Goal: Use online tool/utility: Use online tool/utility

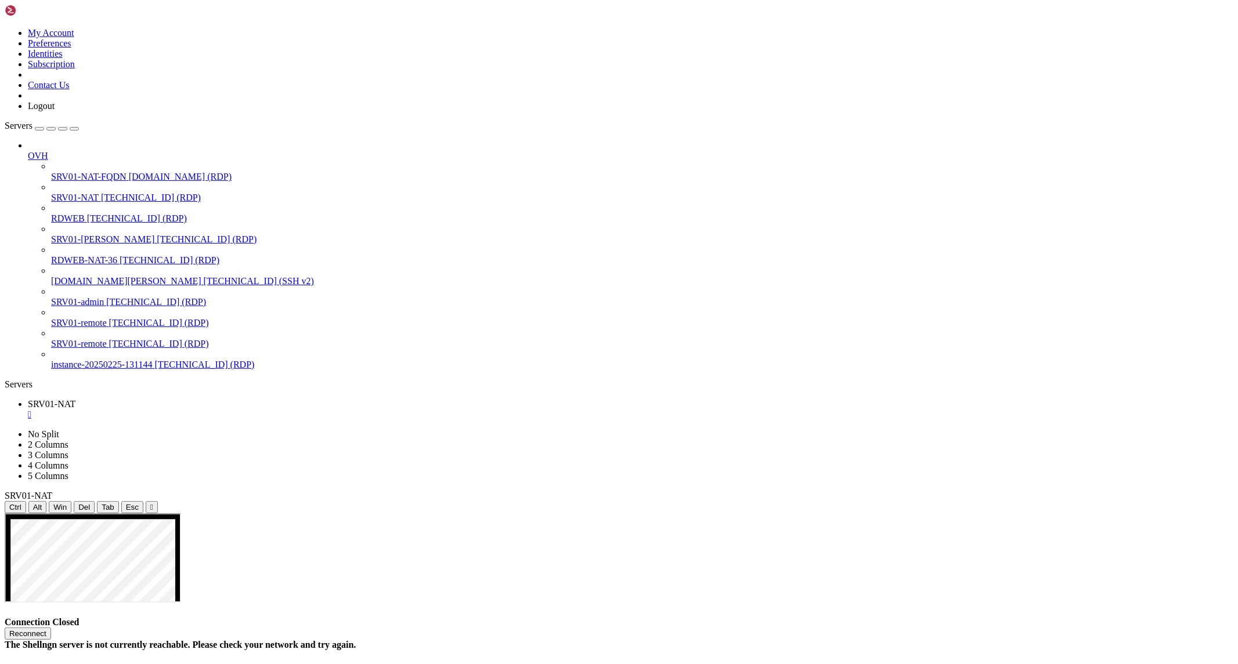
click at [51, 628] on button "Reconnect" at bounding box center [28, 634] width 46 height 12
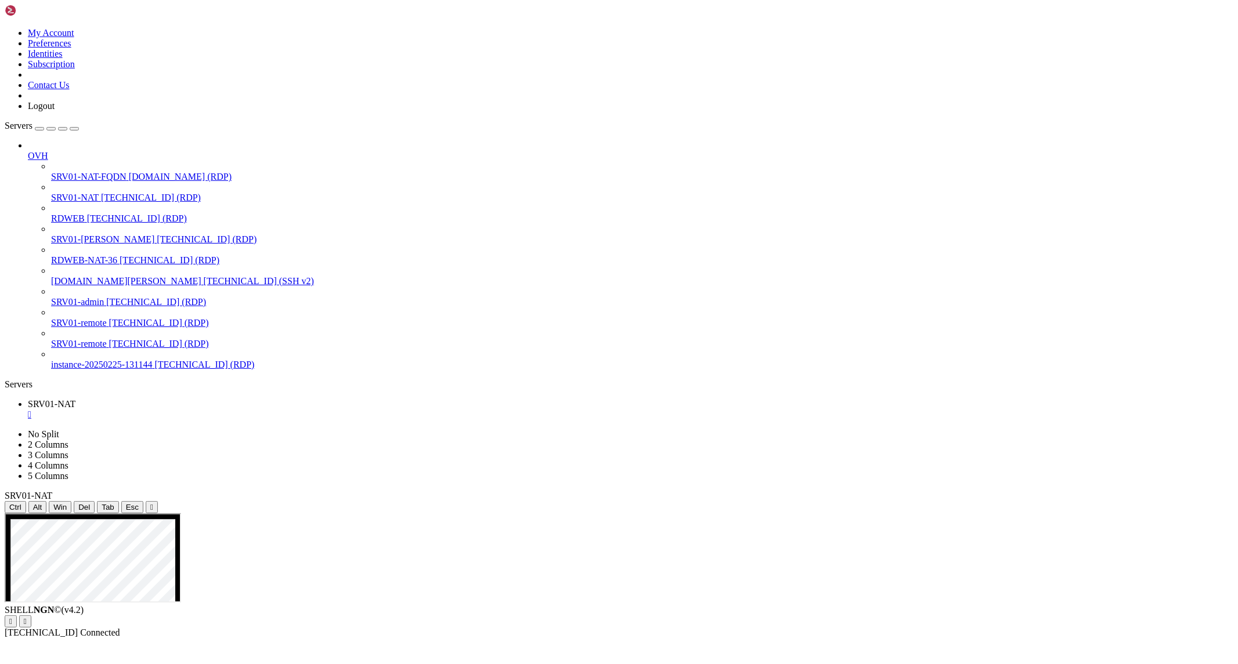
drag, startPoint x: 299, startPoint y: 597, endPoint x: 220, endPoint y: 525, distance: 106.8
drag, startPoint x: 386, startPoint y: 760, endPoint x: 750, endPoint y: 1124, distance: 514.5
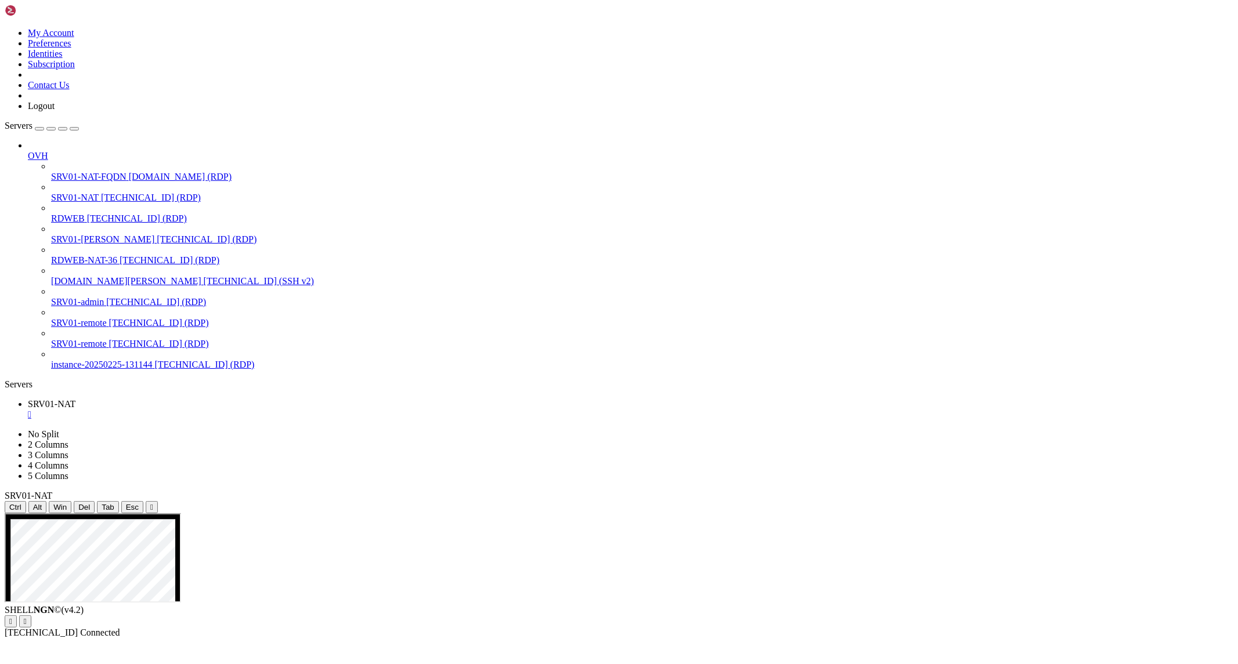
drag, startPoint x: 901, startPoint y: 634, endPoint x: 733, endPoint y: 609, distance: 169.5
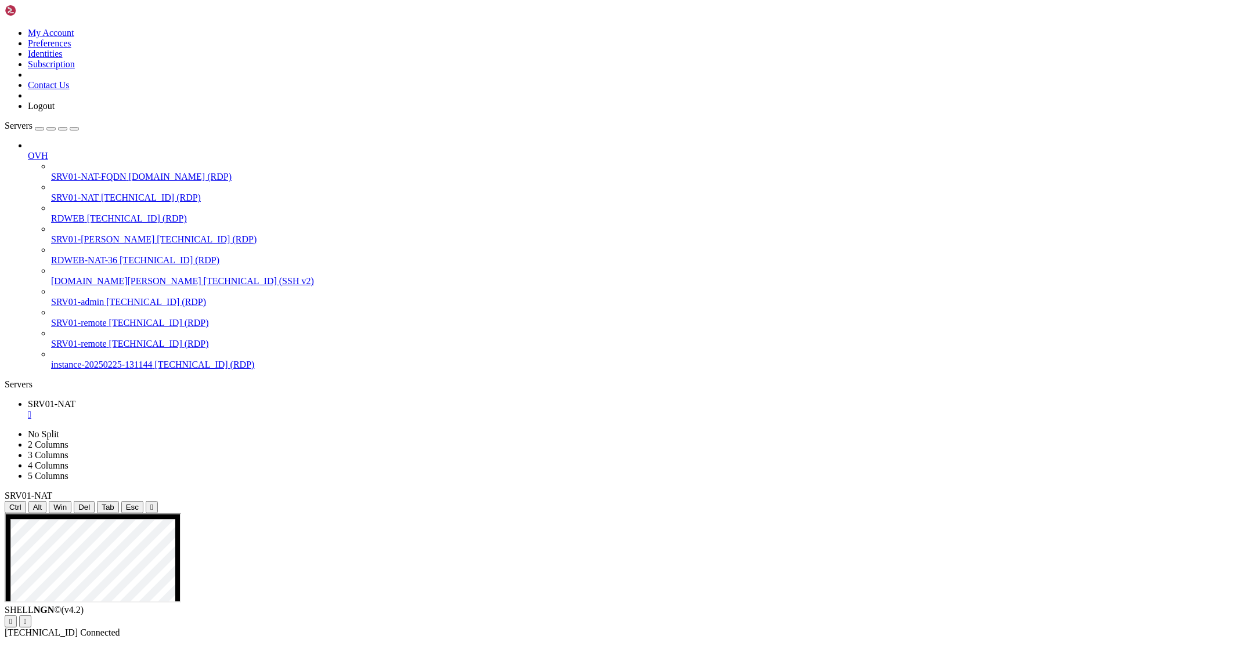
drag, startPoint x: 901, startPoint y: 633, endPoint x: 753, endPoint y: 621, distance: 148.5
drag, startPoint x: 891, startPoint y: 677, endPoint x: 749, endPoint y: 662, distance: 142.9
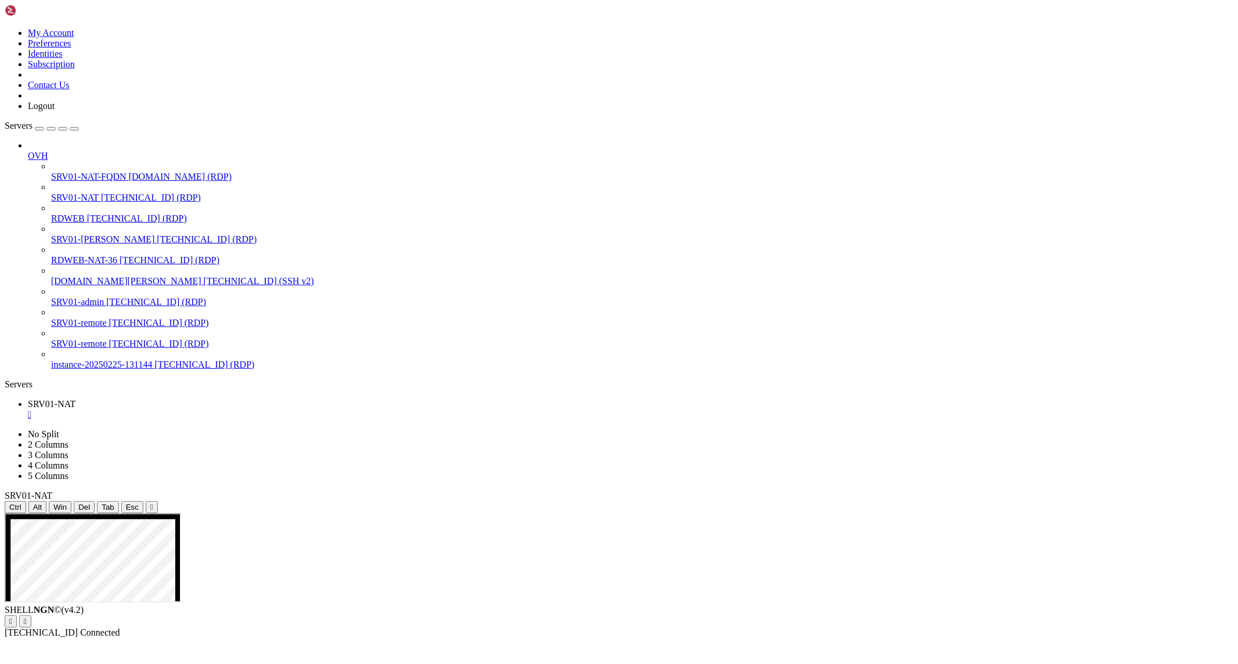
drag, startPoint x: 829, startPoint y: 717, endPoint x: 725, endPoint y: 706, distance: 104.4
drag, startPoint x: 845, startPoint y: 747, endPoint x: 746, endPoint y: 734, distance: 100.0
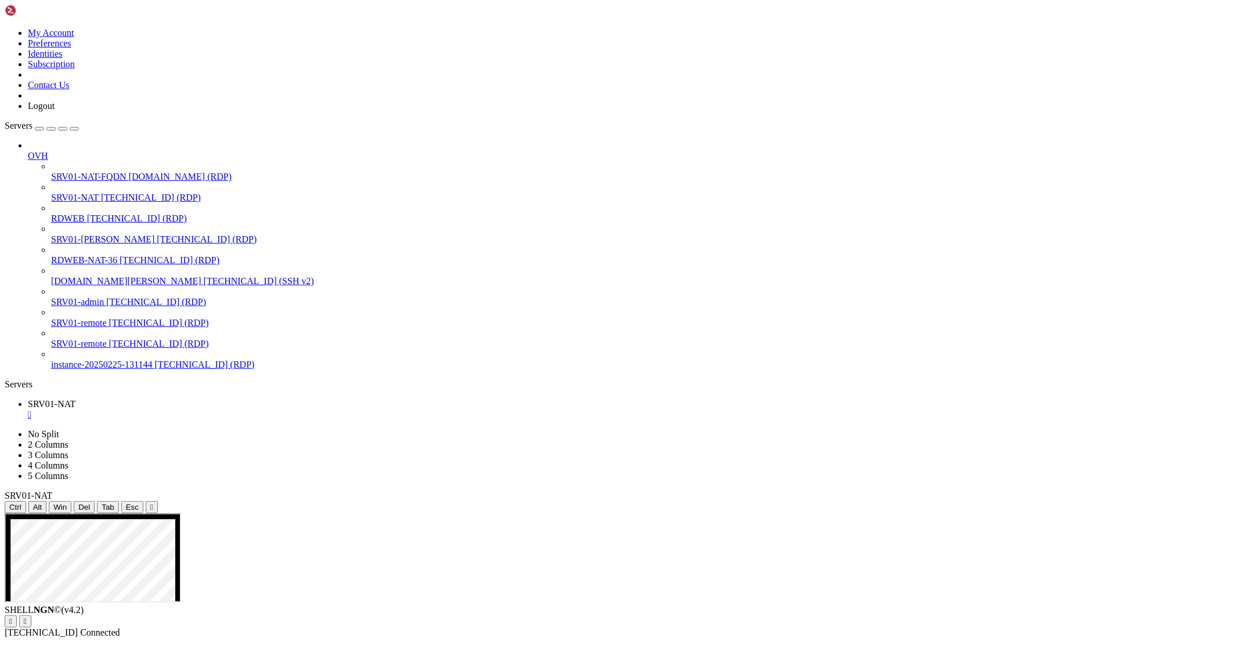
drag, startPoint x: 861, startPoint y: 746, endPoint x: 741, endPoint y: 743, distance: 119.6
drag, startPoint x: 1013, startPoint y: 773, endPoint x: 738, endPoint y: 782, distance: 275.2
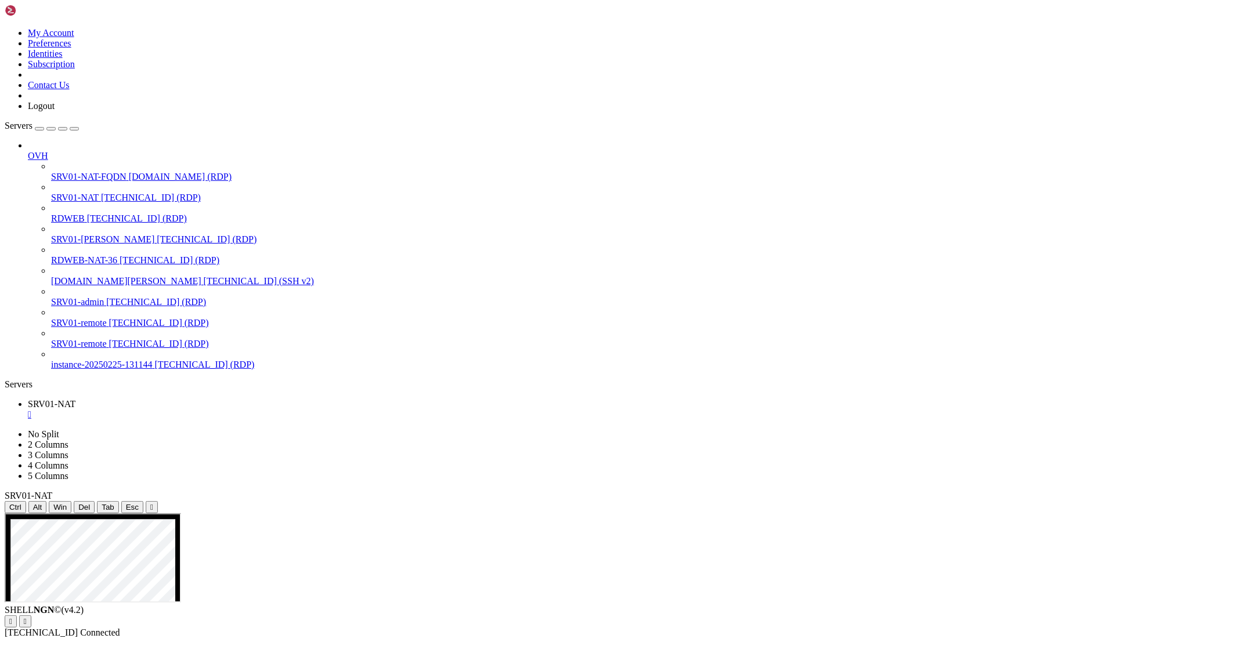
drag, startPoint x: 243, startPoint y: 1086, endPoint x: 126, endPoint y: 1085, distance: 116.6
drag, startPoint x: 888, startPoint y: 819, endPoint x: 741, endPoint y: 802, distance: 148.3
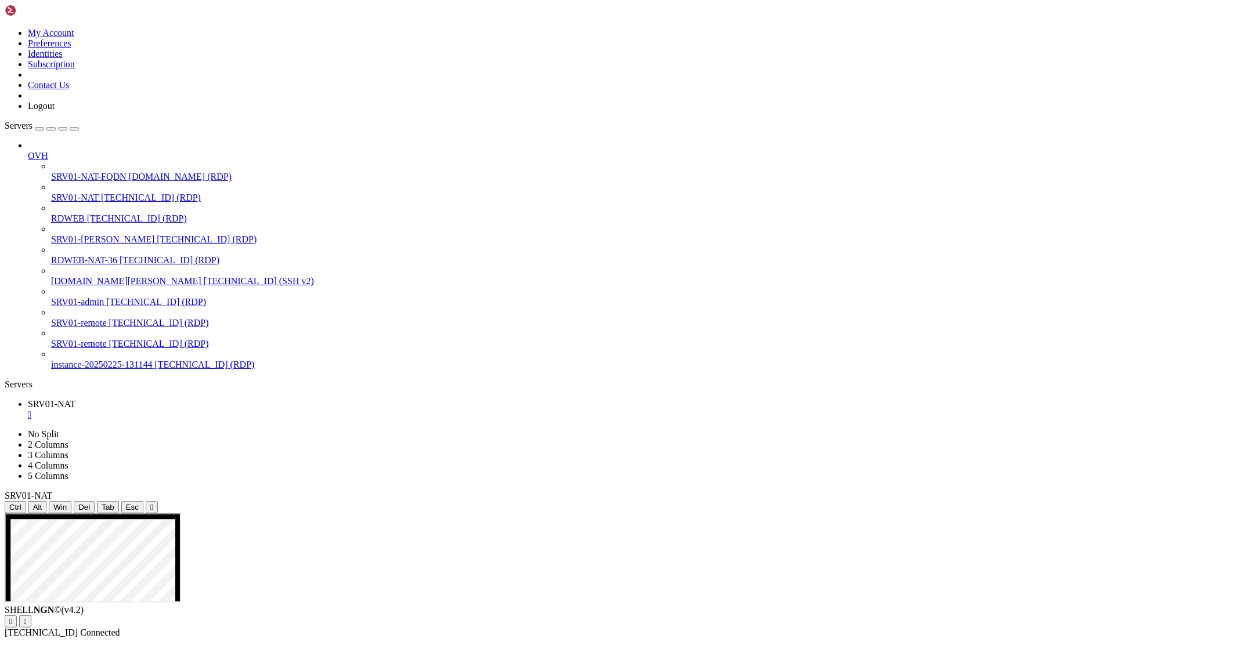
drag, startPoint x: 892, startPoint y: 819, endPoint x: 754, endPoint y: 811, distance: 138.3
drag, startPoint x: 895, startPoint y: 851, endPoint x: 720, endPoint y: 840, distance: 175.0
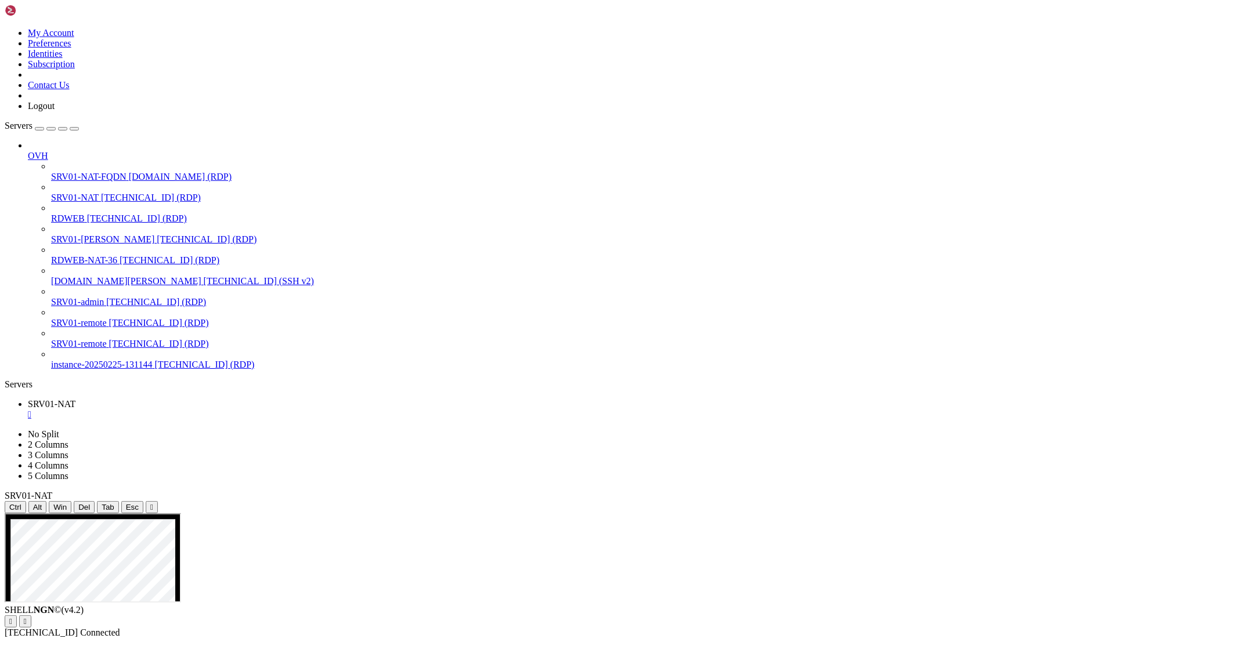
drag, startPoint x: 892, startPoint y: 858, endPoint x: 753, endPoint y: 846, distance: 140.4
drag, startPoint x: 885, startPoint y: 849, endPoint x: 757, endPoint y: 851, distance: 128.3
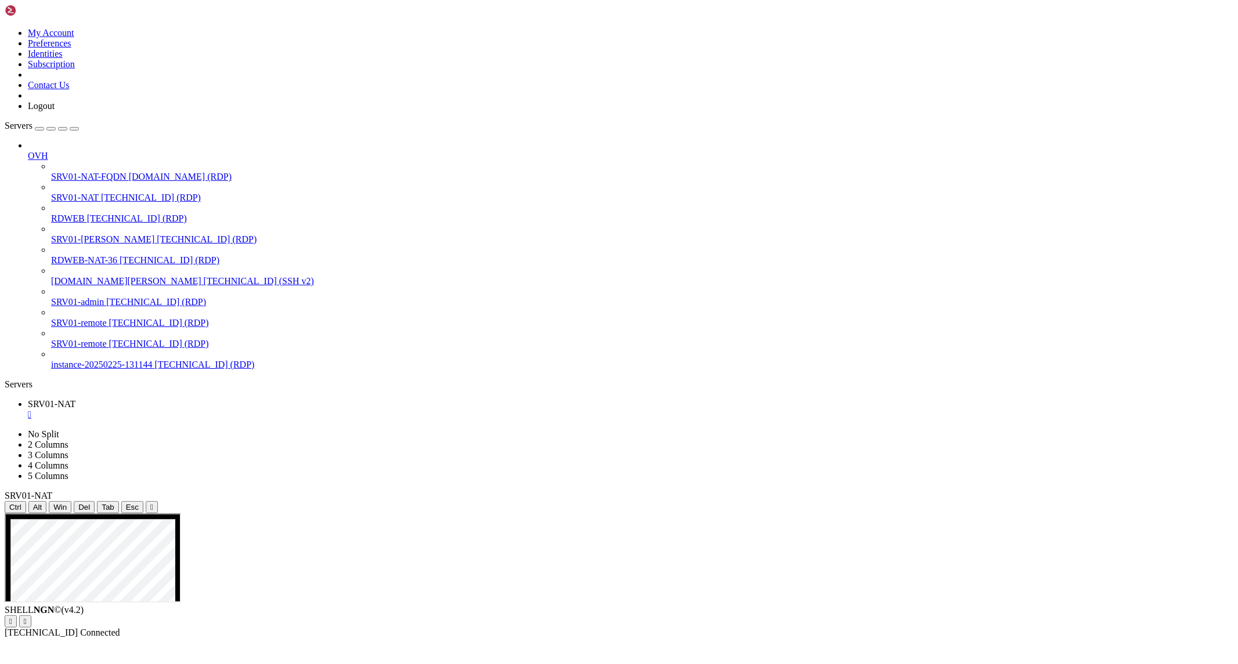
drag, startPoint x: 1149, startPoint y: 903, endPoint x: 736, endPoint y: 886, distance: 413.5
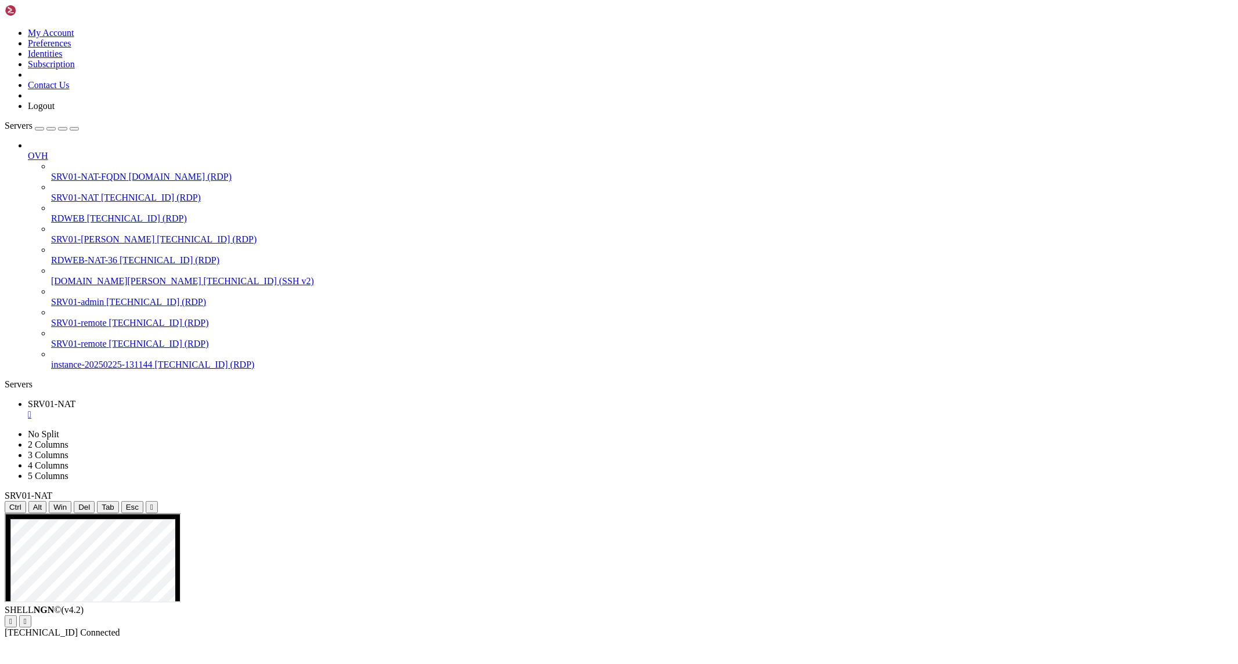
drag, startPoint x: 1152, startPoint y: 880, endPoint x: 750, endPoint y: 883, distance: 402.7
drag, startPoint x: 1162, startPoint y: 881, endPoint x: 837, endPoint y: 878, distance: 325.5
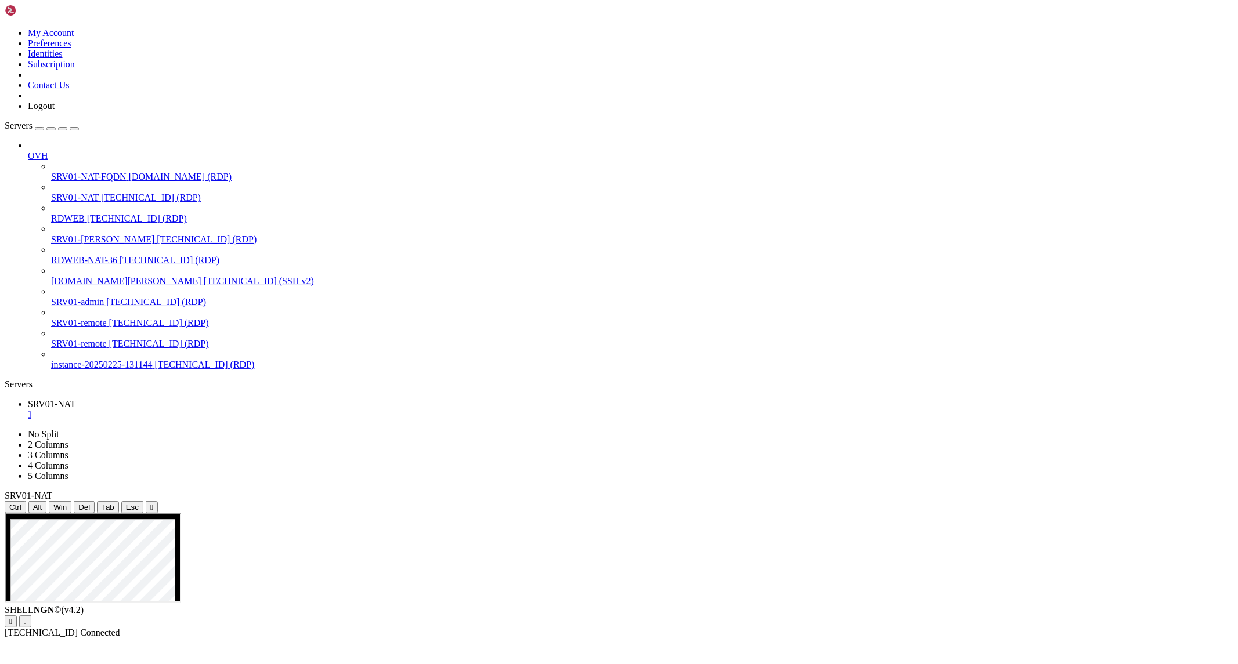
drag, startPoint x: 1142, startPoint y: 880, endPoint x: 726, endPoint y: 885, distance: 416.1
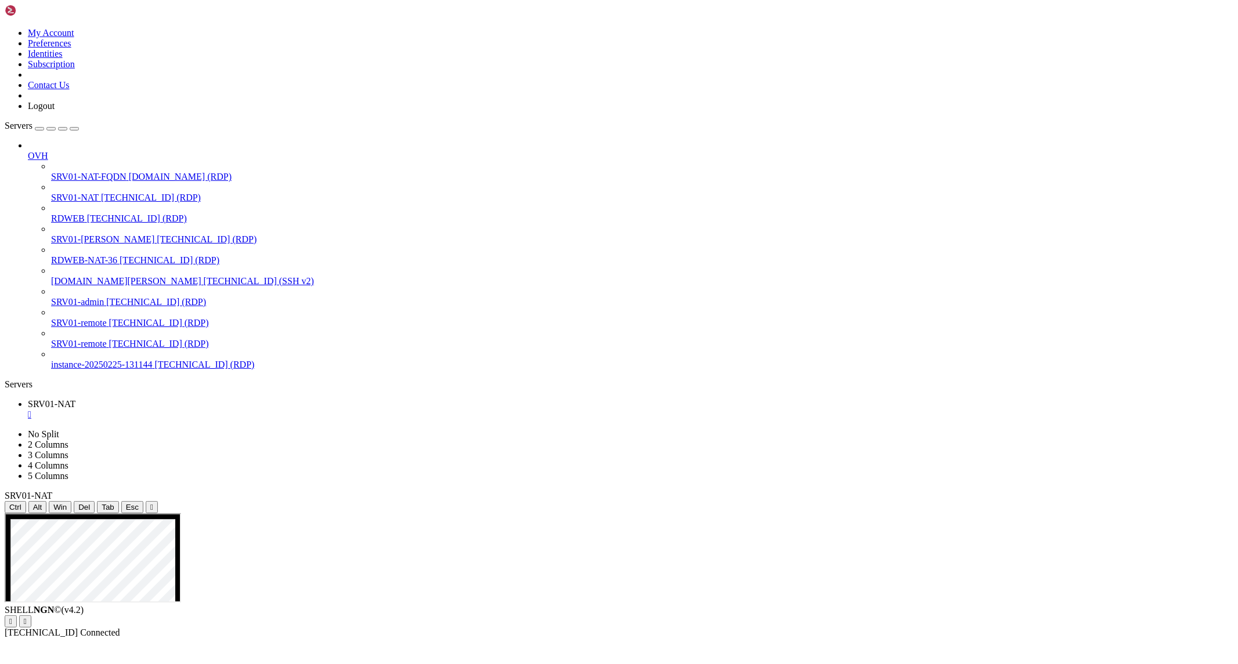
drag, startPoint x: 1141, startPoint y: 882, endPoint x: 724, endPoint y: 880, distance: 417.2
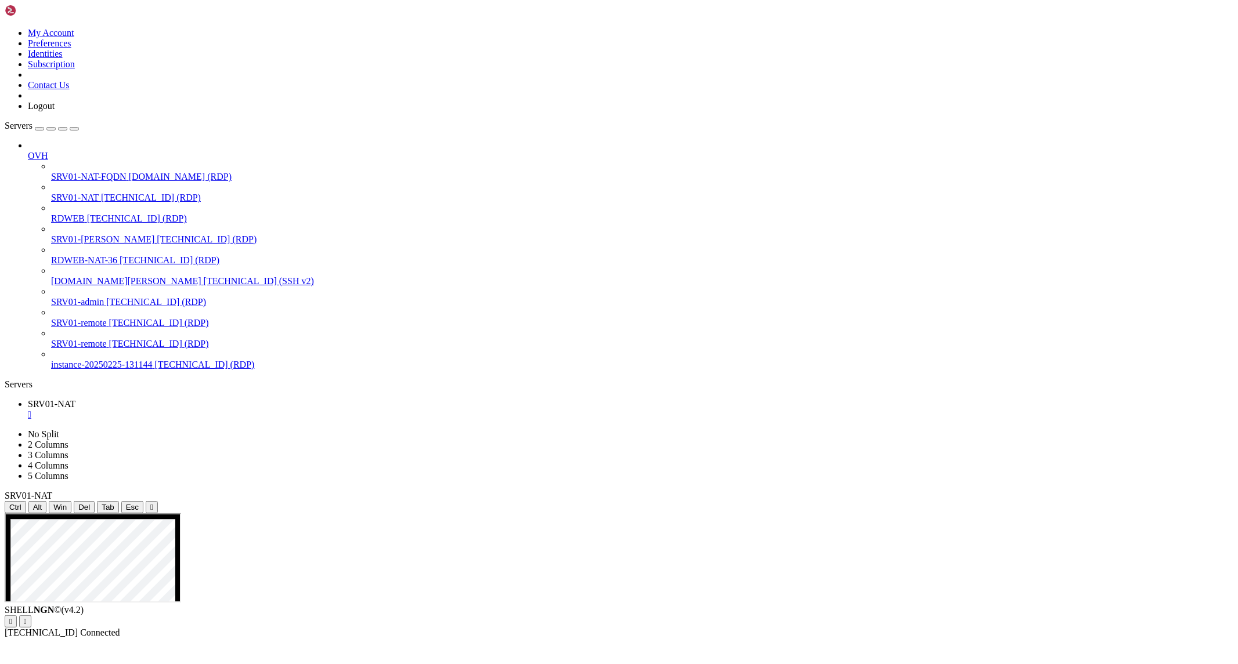
drag, startPoint x: 1001, startPoint y: 892, endPoint x: 934, endPoint y: 891, distance: 67.3
drag, startPoint x: 1097, startPoint y: 877, endPoint x: 630, endPoint y: 978, distance: 477.3
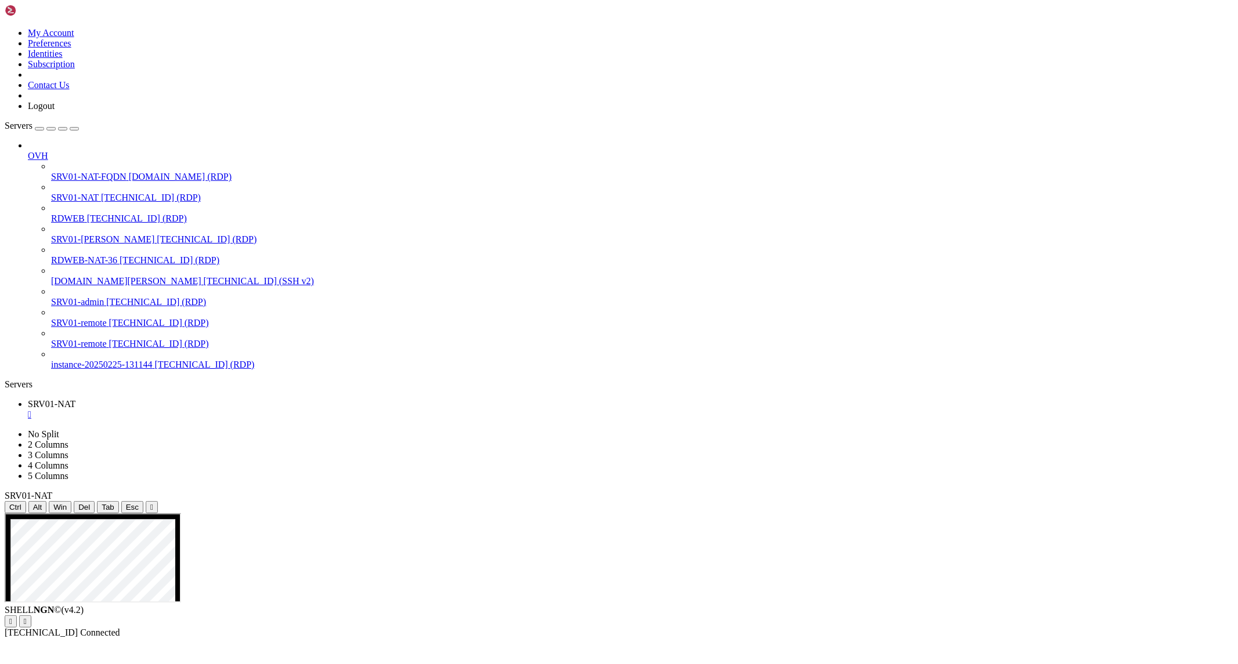
drag, startPoint x: 901, startPoint y: 880, endPoint x: 544, endPoint y: 973, distance: 368.7
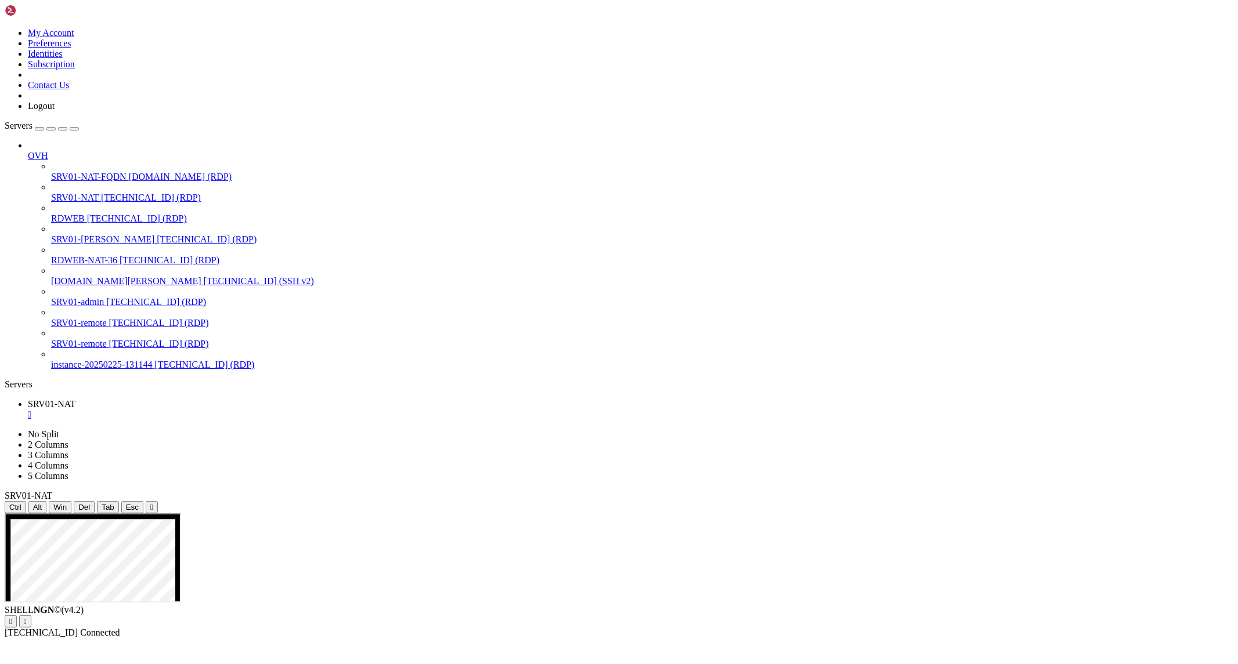
drag, startPoint x: 1166, startPoint y: 680, endPoint x: 841, endPoint y: 667, distance: 325.2
drag, startPoint x: 1179, startPoint y: 684, endPoint x: 808, endPoint y: 668, distance: 371.1
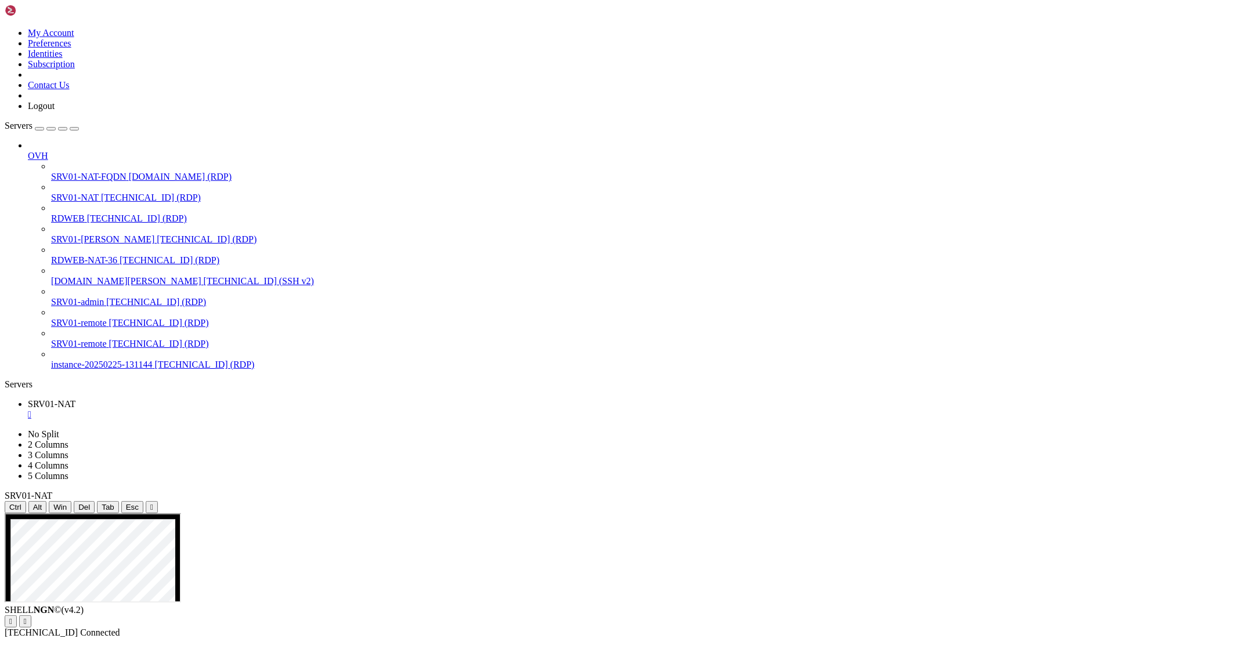
drag, startPoint x: 845, startPoint y: 664, endPoint x: 1146, endPoint y: 678, distance: 300.9
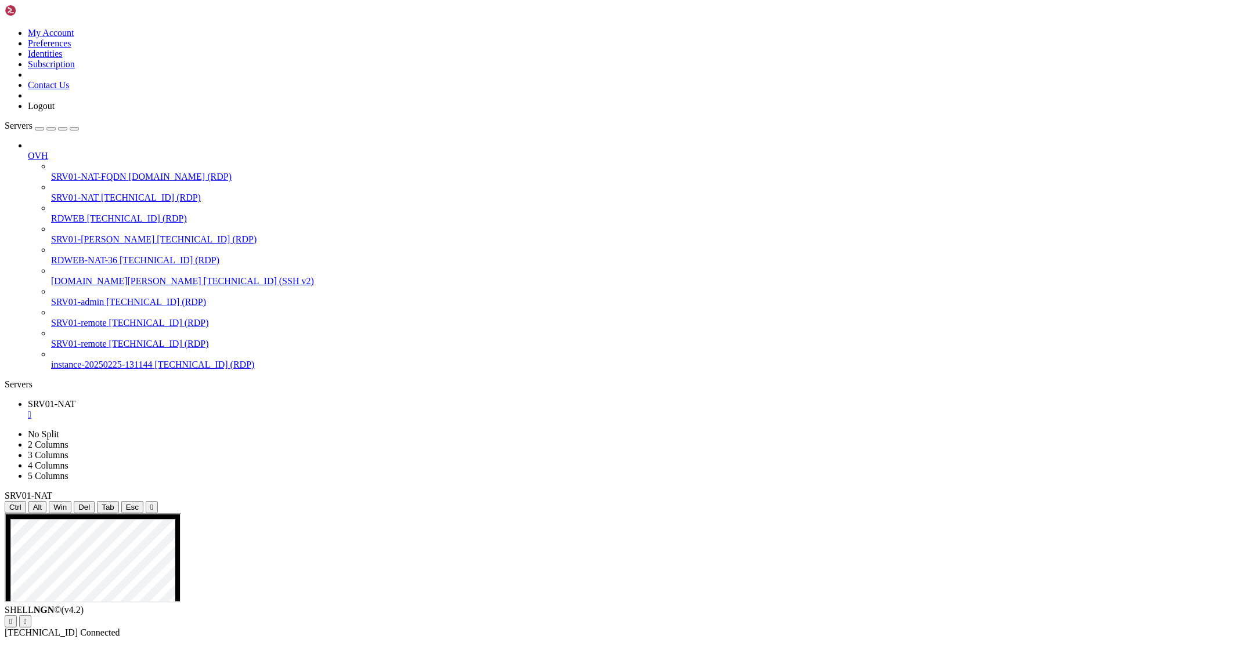
drag, startPoint x: 631, startPoint y: 1068, endPoint x: 189, endPoint y: 1077, distance: 441.7
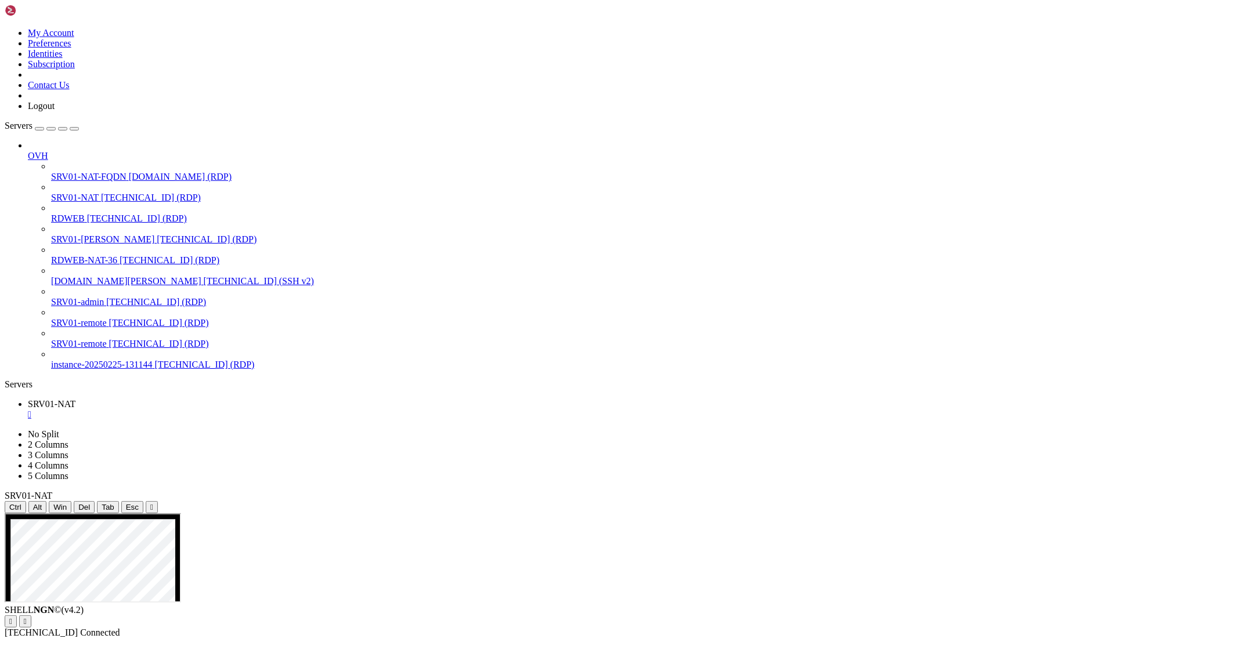
drag, startPoint x: 895, startPoint y: 837, endPoint x: 856, endPoint y: 840, distance: 39.0
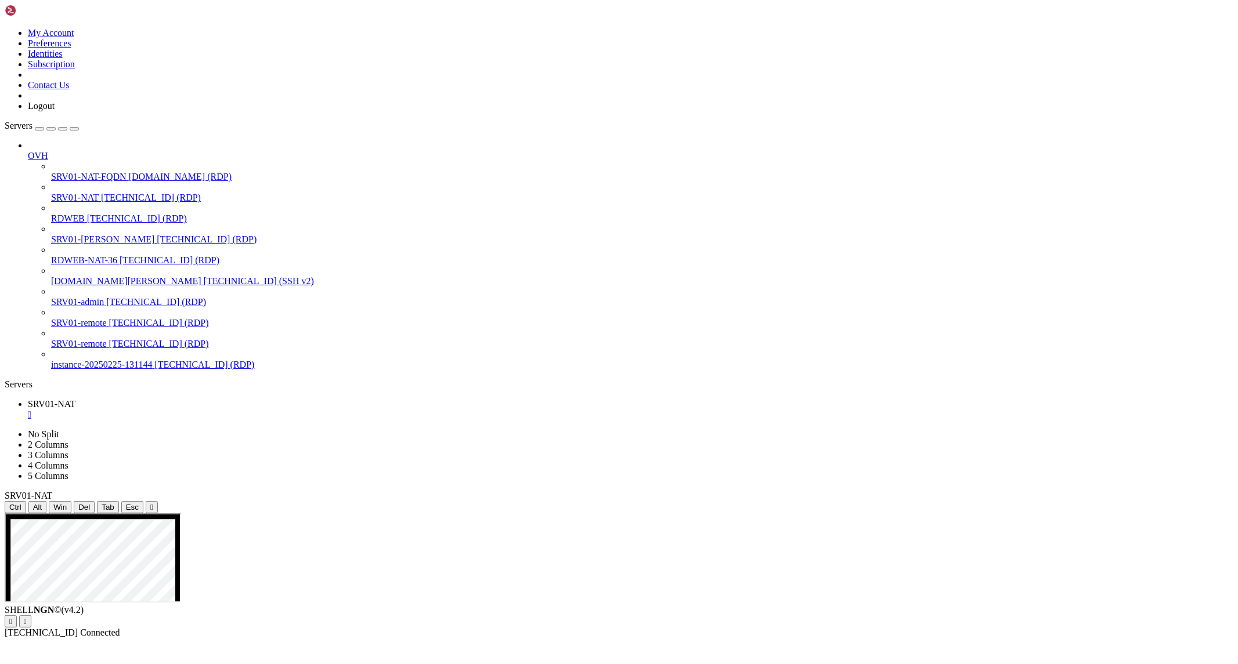
drag, startPoint x: 619, startPoint y: 1069, endPoint x: 111, endPoint y: 910, distance: 531.9
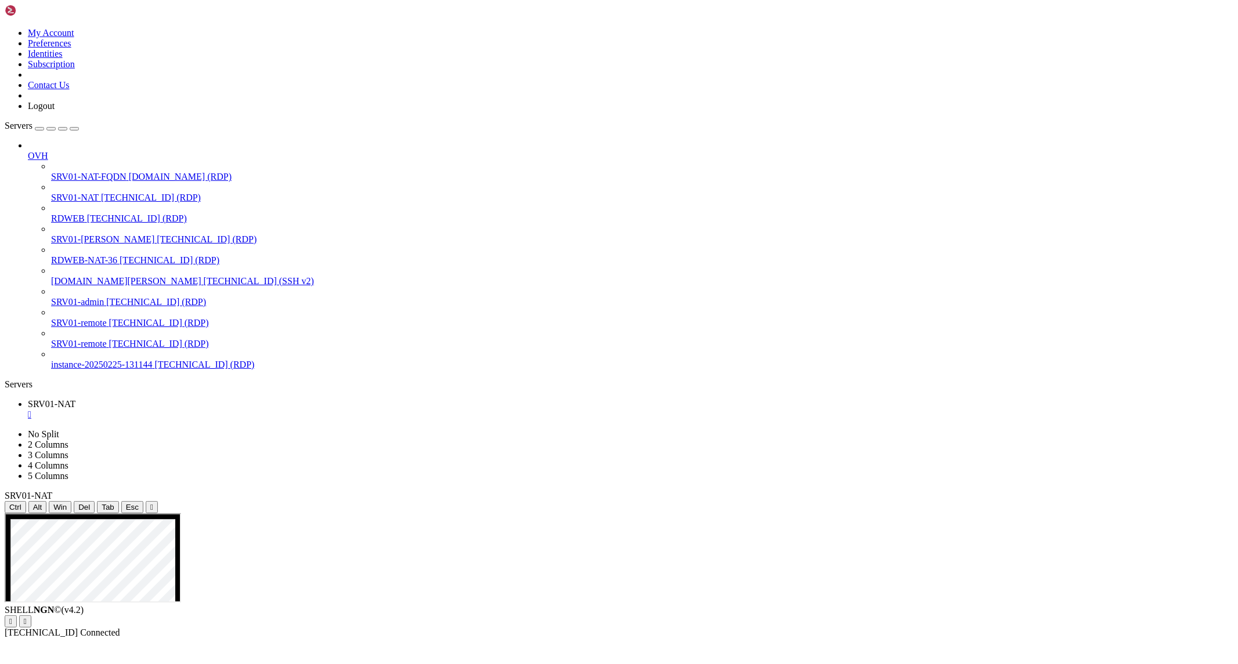
drag, startPoint x: 1049, startPoint y: 935, endPoint x: 1151, endPoint y: 936, distance: 101.5
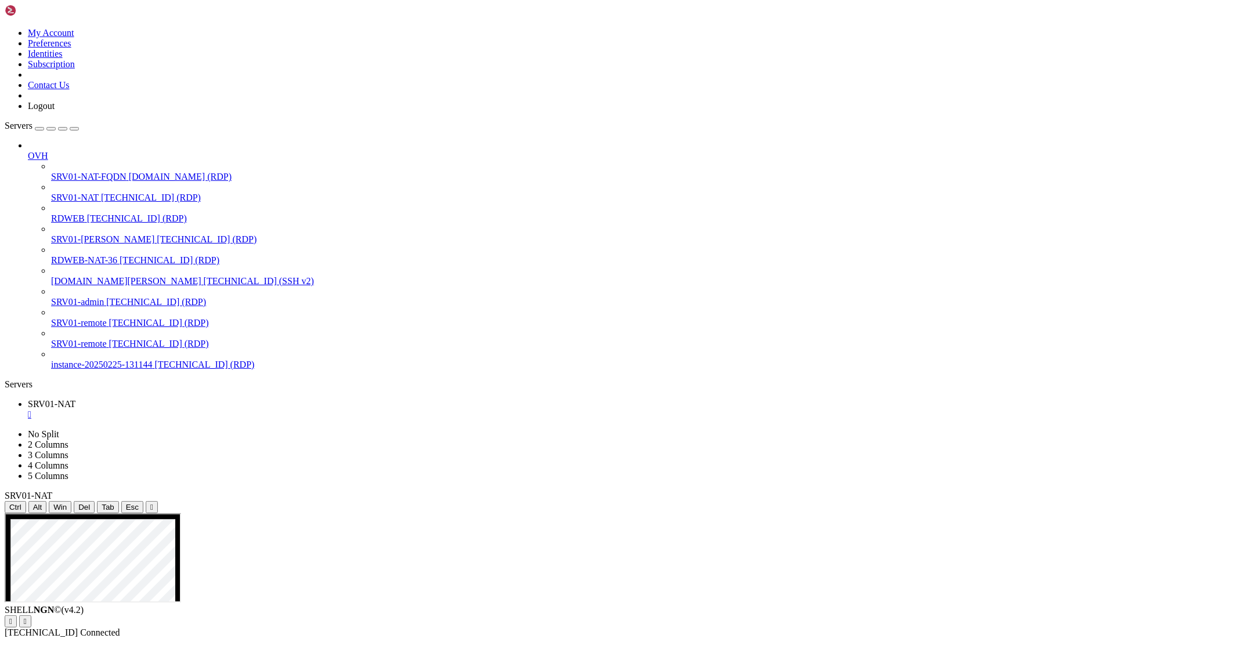
drag, startPoint x: 621, startPoint y: 1067, endPoint x: 106, endPoint y: 989, distance: 521.0
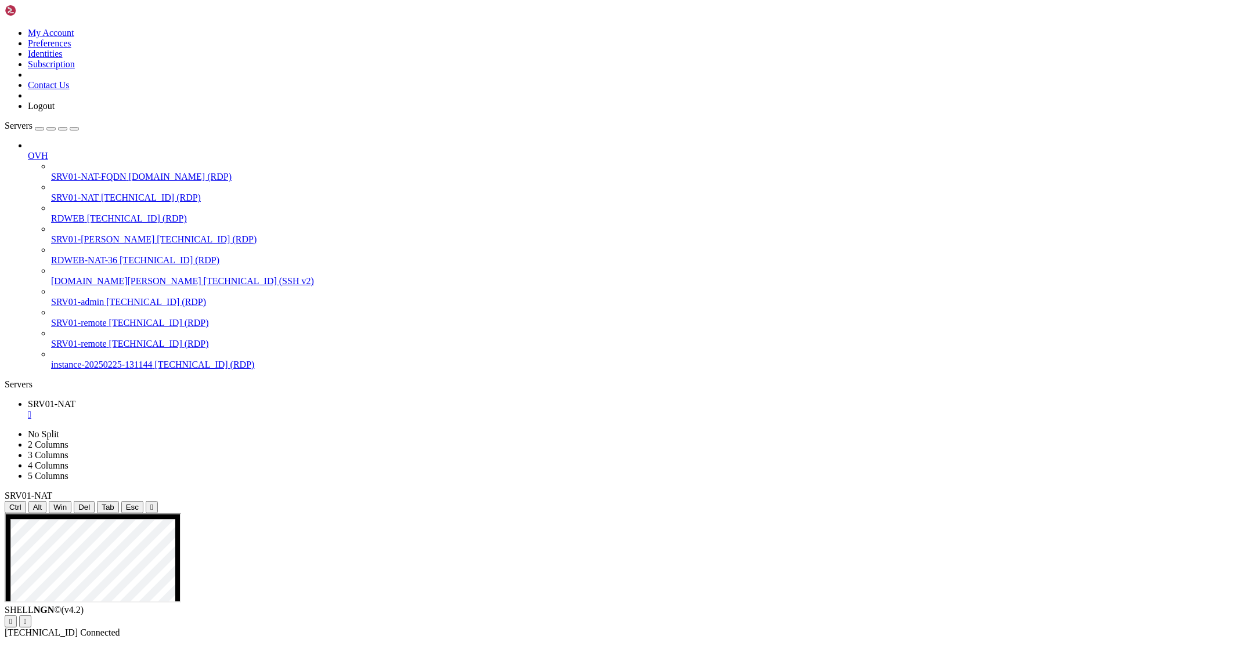
drag, startPoint x: 383, startPoint y: 1068, endPoint x: 191, endPoint y: 1058, distance: 192.3
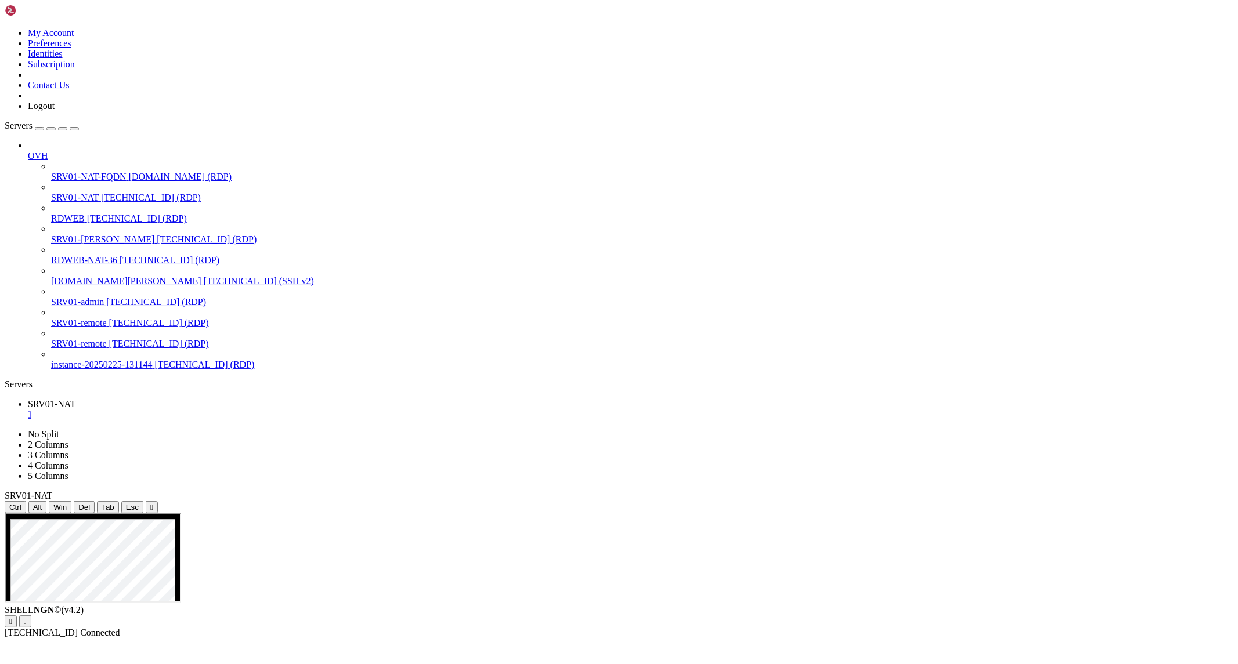
drag, startPoint x: 359, startPoint y: 1067, endPoint x: 99, endPoint y: 1059, distance: 260.1
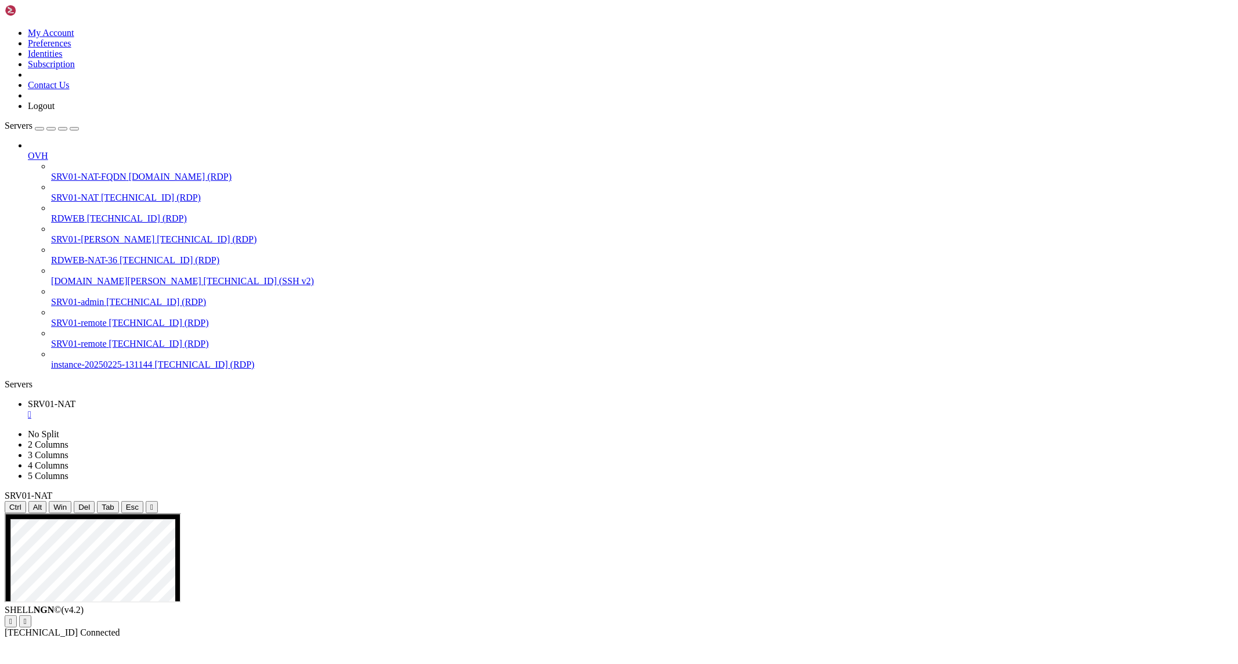
drag, startPoint x: 845, startPoint y: 848, endPoint x: 1077, endPoint y: 961, distance: 257.9
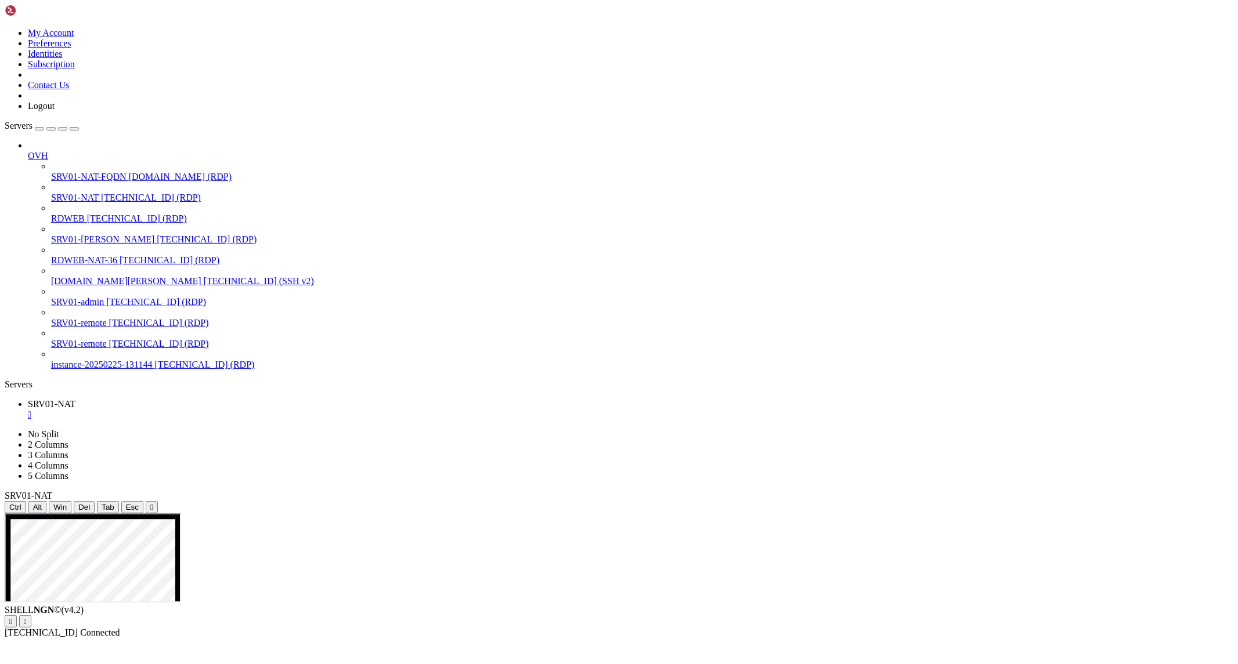
drag, startPoint x: 392, startPoint y: 610, endPoint x: 854, endPoint y: 587, distance: 462.5
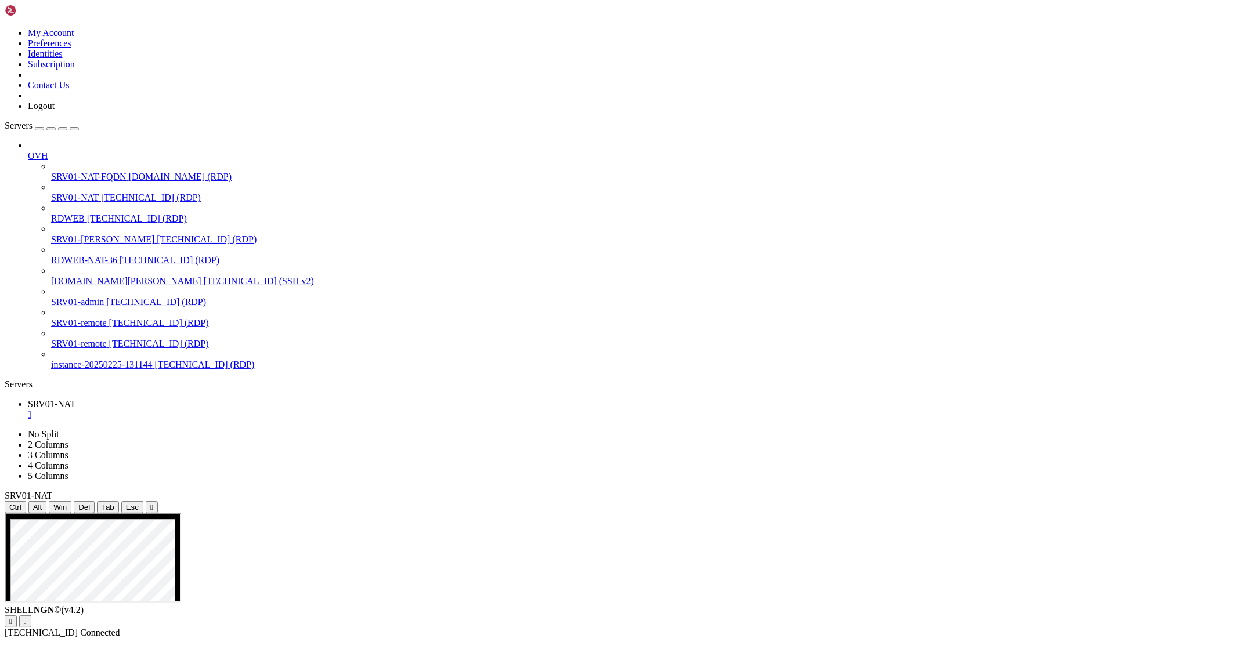
drag, startPoint x: 619, startPoint y: 714, endPoint x: 404, endPoint y: 746, distance: 216.6
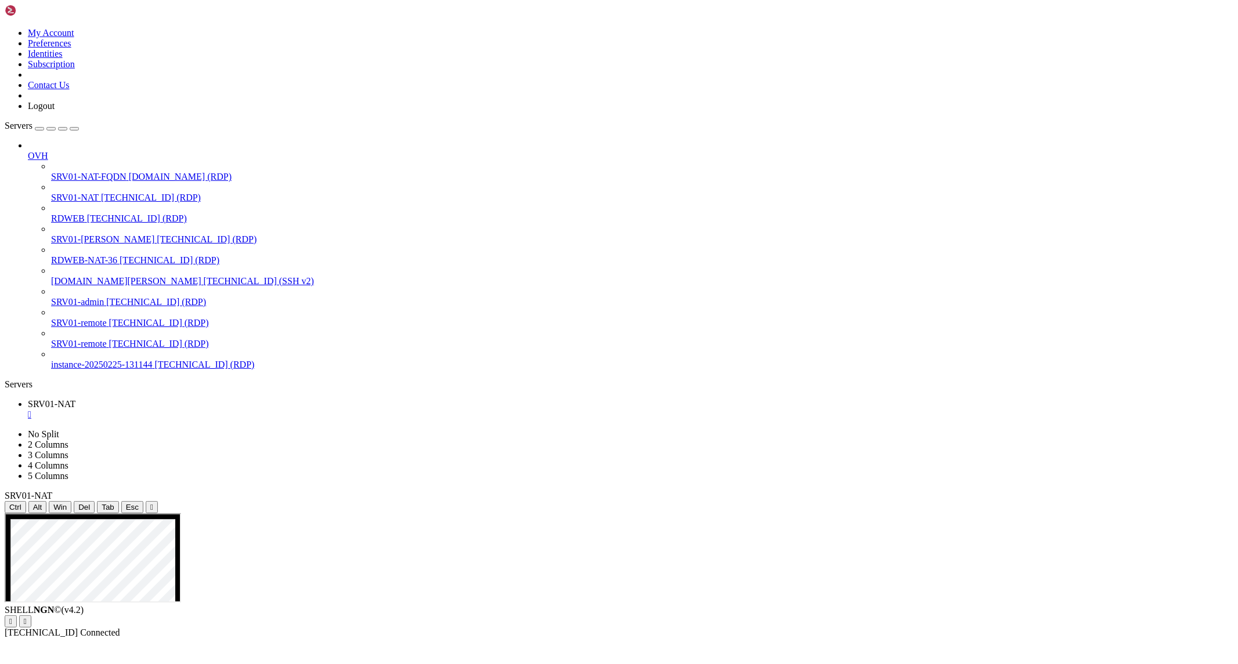
drag, startPoint x: 301, startPoint y: 1058, endPoint x: 152, endPoint y: 1072, distance: 149.8
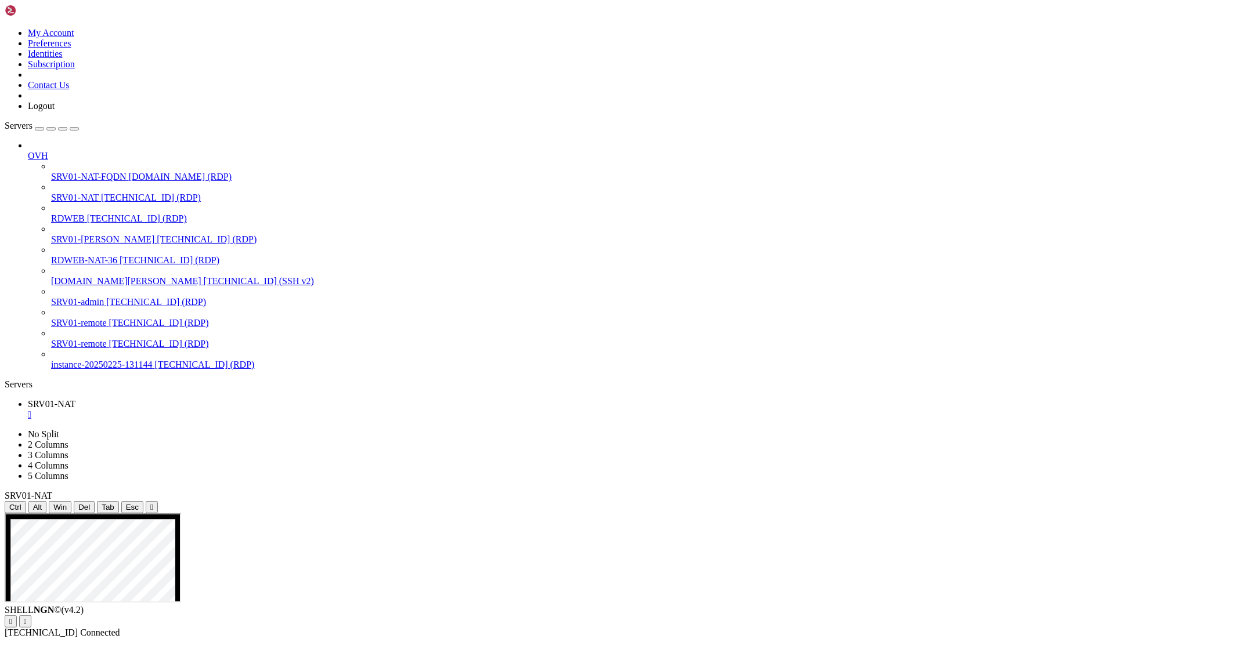
drag, startPoint x: 114, startPoint y: 995, endPoint x: 237, endPoint y: 1168, distance: 212.2
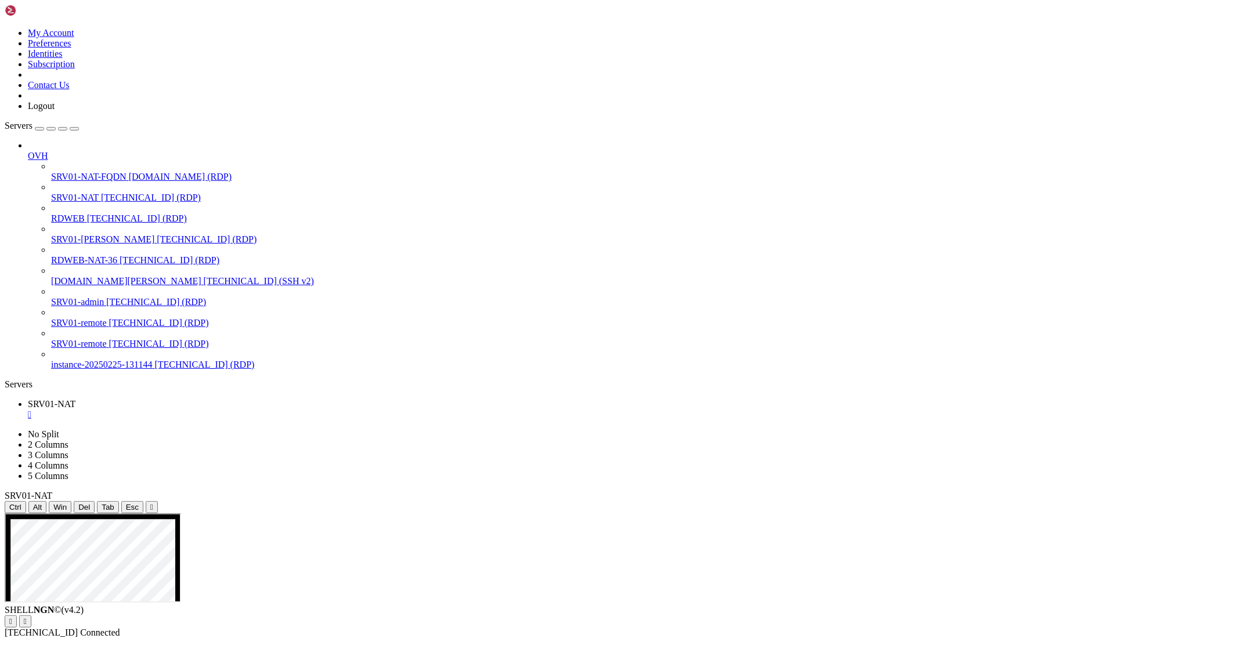
drag, startPoint x: 378, startPoint y: 1065, endPoint x: 93, endPoint y: 928, distance: 316.1
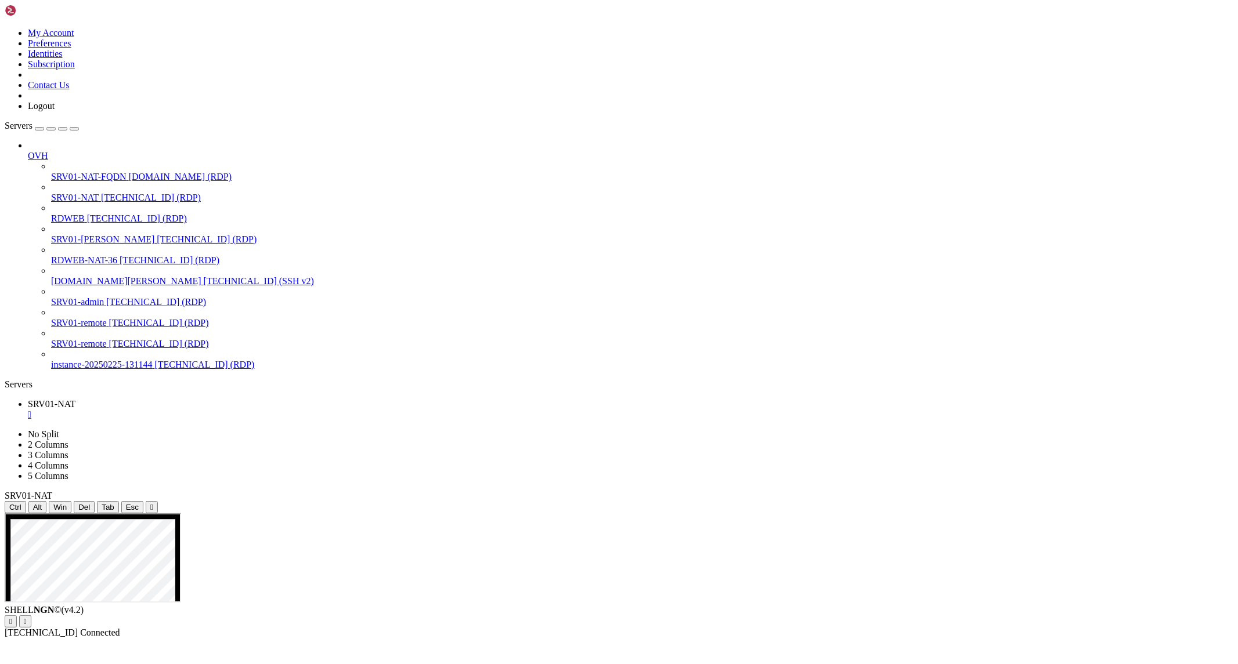
drag, startPoint x: 845, startPoint y: 798, endPoint x: 874, endPoint y: 855, distance: 63.1
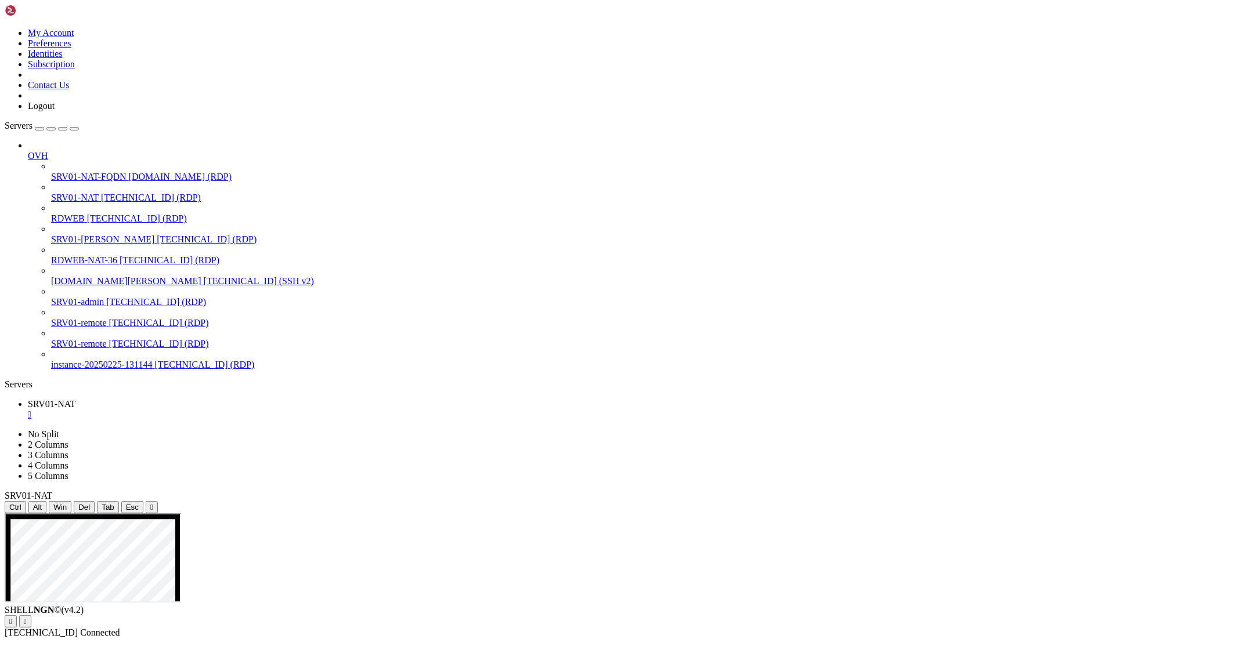
drag, startPoint x: 376, startPoint y: 1066, endPoint x: 76, endPoint y: 1017, distance: 304.0
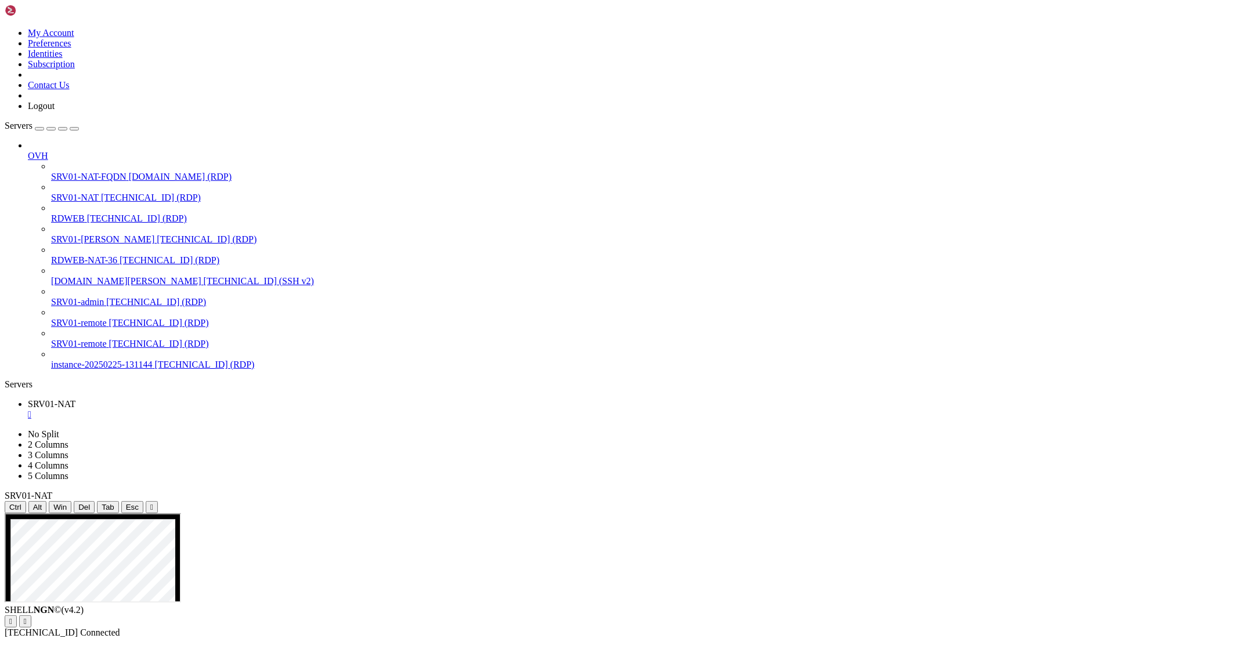
drag, startPoint x: 305, startPoint y: 1055, endPoint x: 106, endPoint y: 994, distance: 208.3
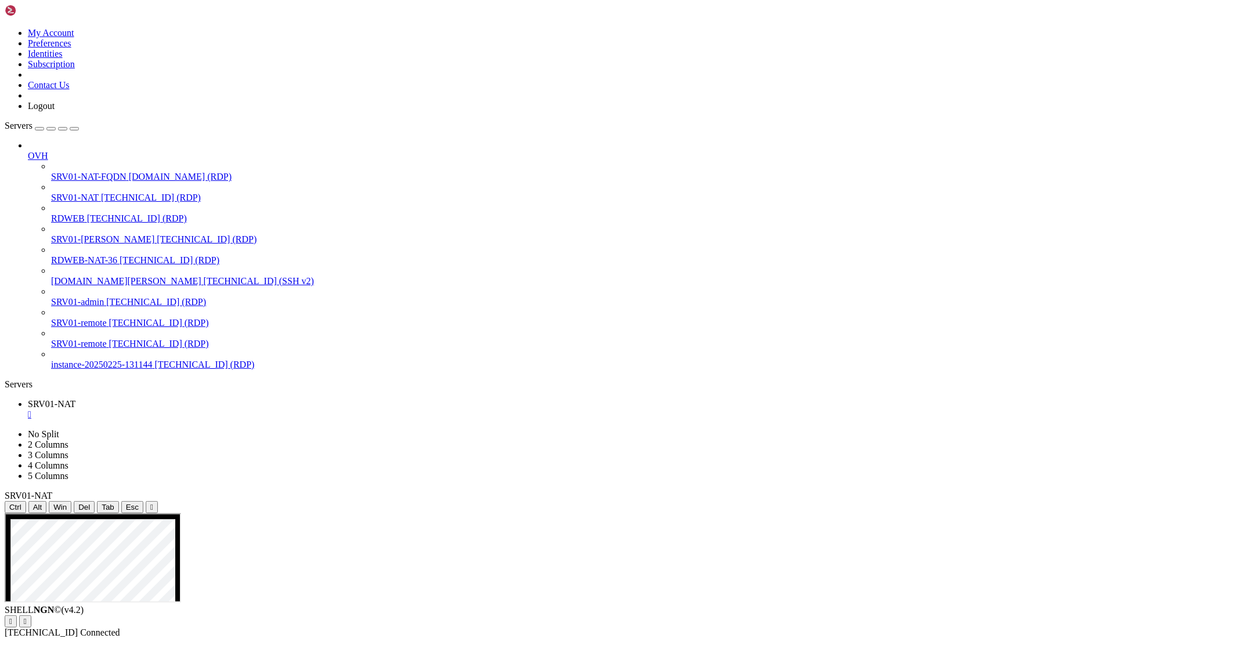
drag, startPoint x: 846, startPoint y: 846, endPoint x: 1078, endPoint y: 1101, distance: 344.2
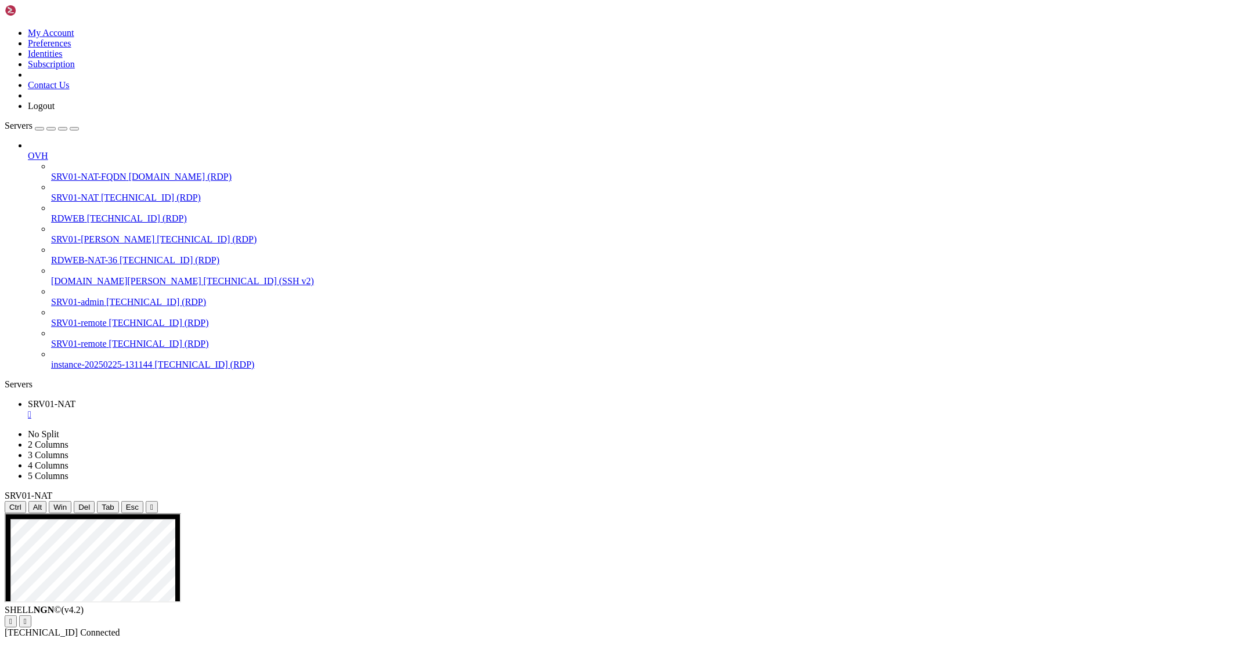
drag, startPoint x: 845, startPoint y: 708, endPoint x: 984, endPoint y: 929, distance: 261.3
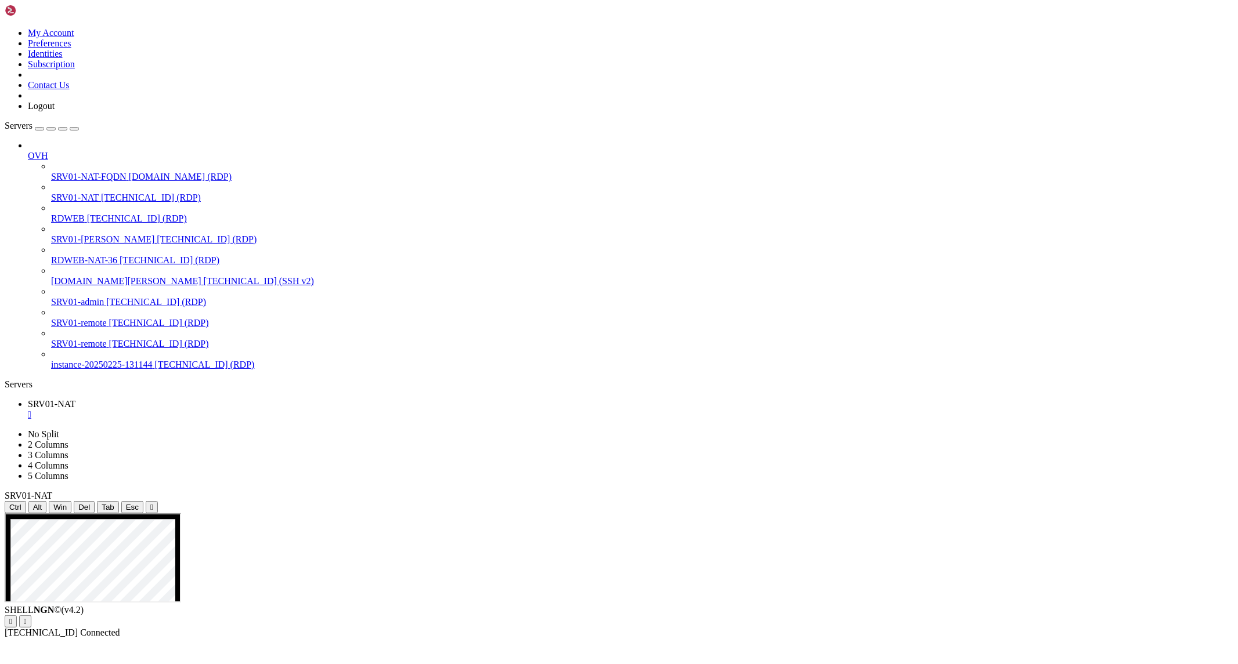
drag, startPoint x: 847, startPoint y: 861, endPoint x: 895, endPoint y: 895, distance: 59.4
drag, startPoint x: 845, startPoint y: 872, endPoint x: 892, endPoint y: 926, distance: 72.0
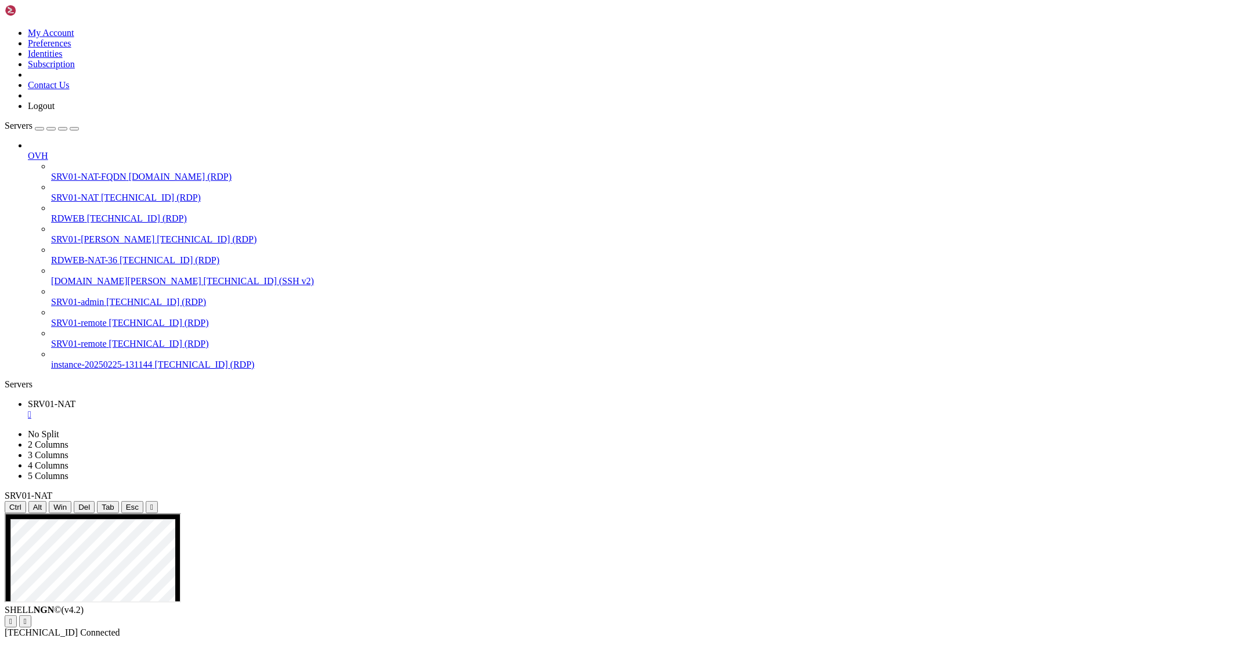
drag, startPoint x: 291, startPoint y: 1050, endPoint x: 177, endPoint y: 1046, distance: 113.8
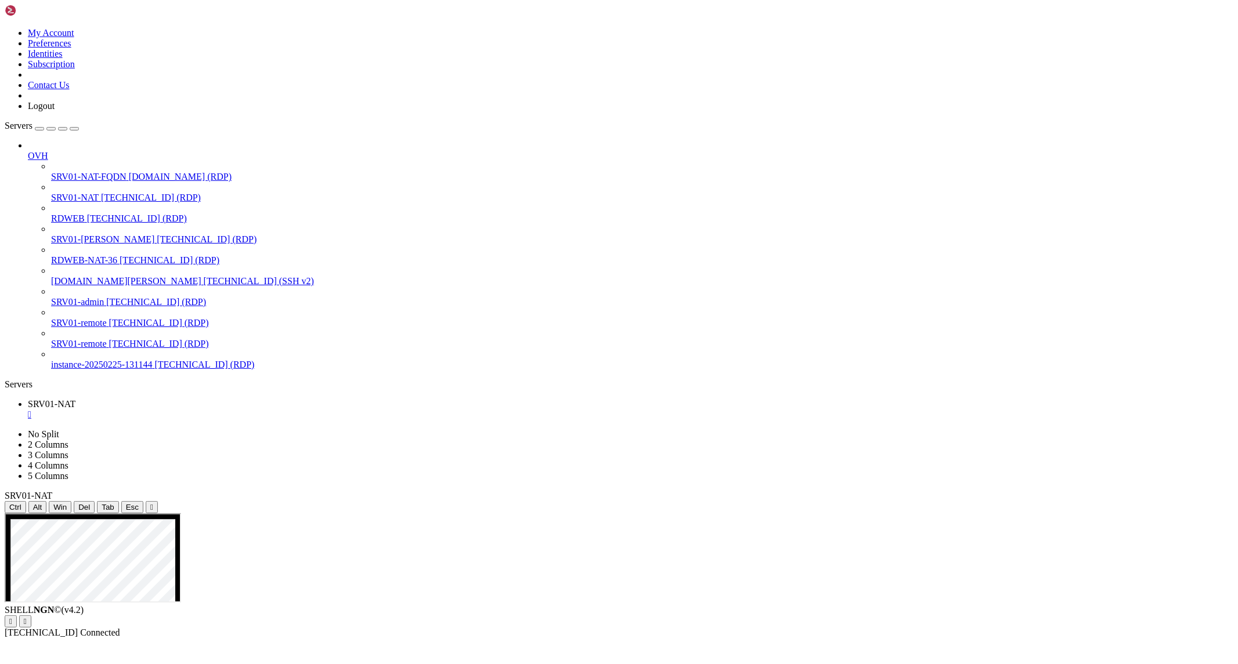
drag, startPoint x: 174, startPoint y: 1049, endPoint x: 288, endPoint y: 1049, distance: 113.7
drag, startPoint x: 323, startPoint y: 1063, endPoint x: 100, endPoint y: 1004, distance: 229.8
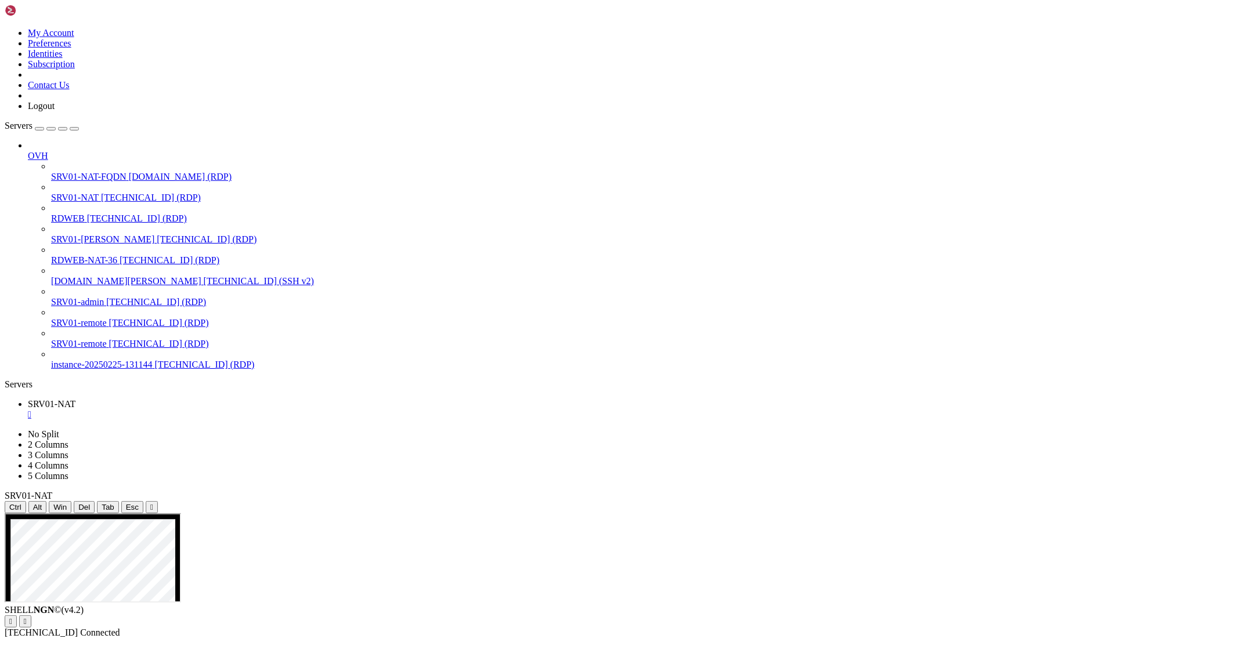
drag, startPoint x: 845, startPoint y: 766, endPoint x: 980, endPoint y: 979, distance: 252.7
drag, startPoint x: 869, startPoint y: 984, endPoint x: 840, endPoint y: 769, distance: 216.7
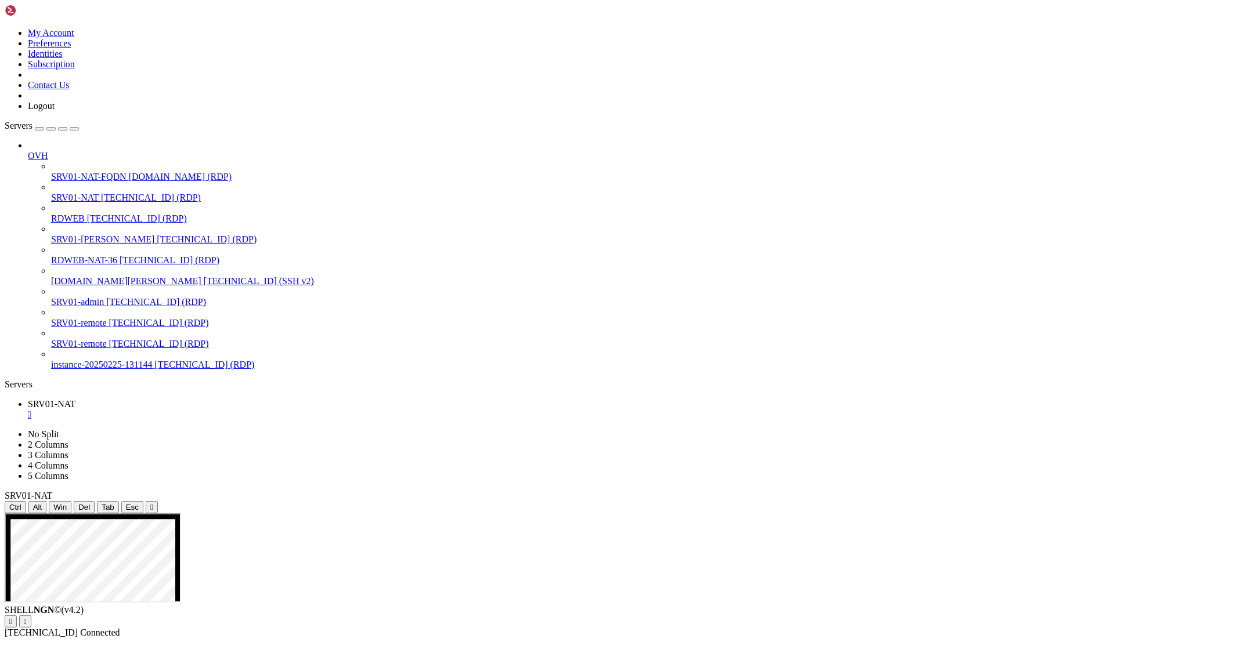
drag, startPoint x: 845, startPoint y: 848, endPoint x: 906, endPoint y: 913, distance: 88.7
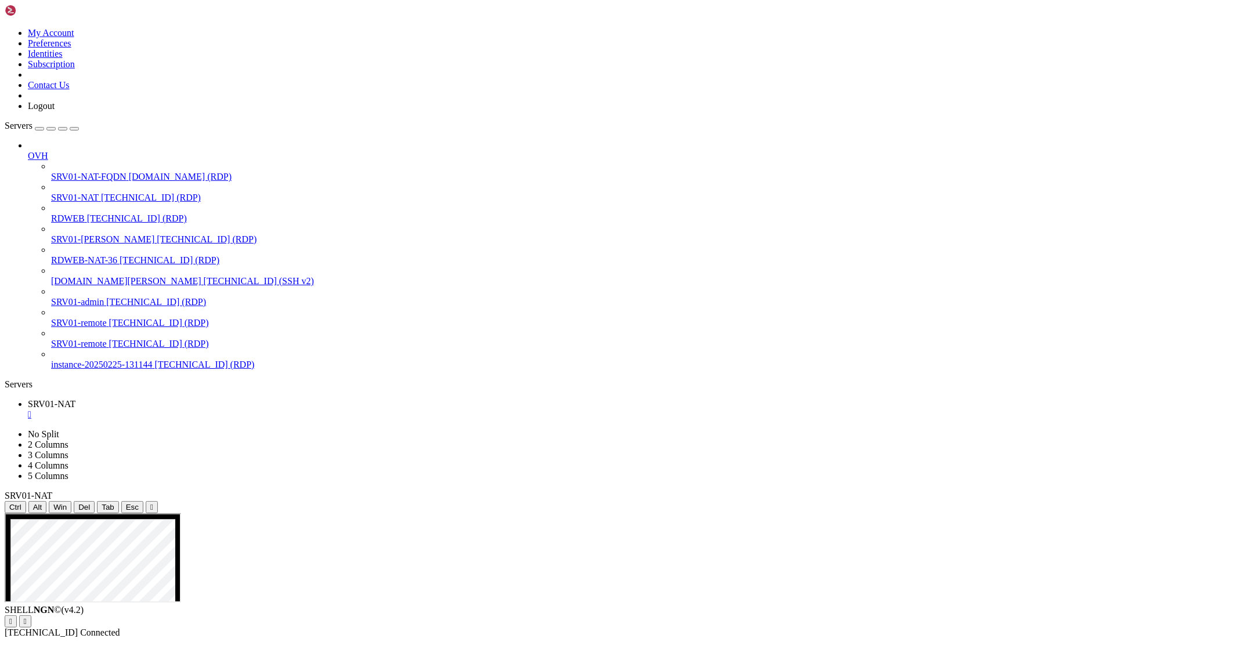
drag, startPoint x: 903, startPoint y: 760, endPoint x: 838, endPoint y: 683, distance: 100.9
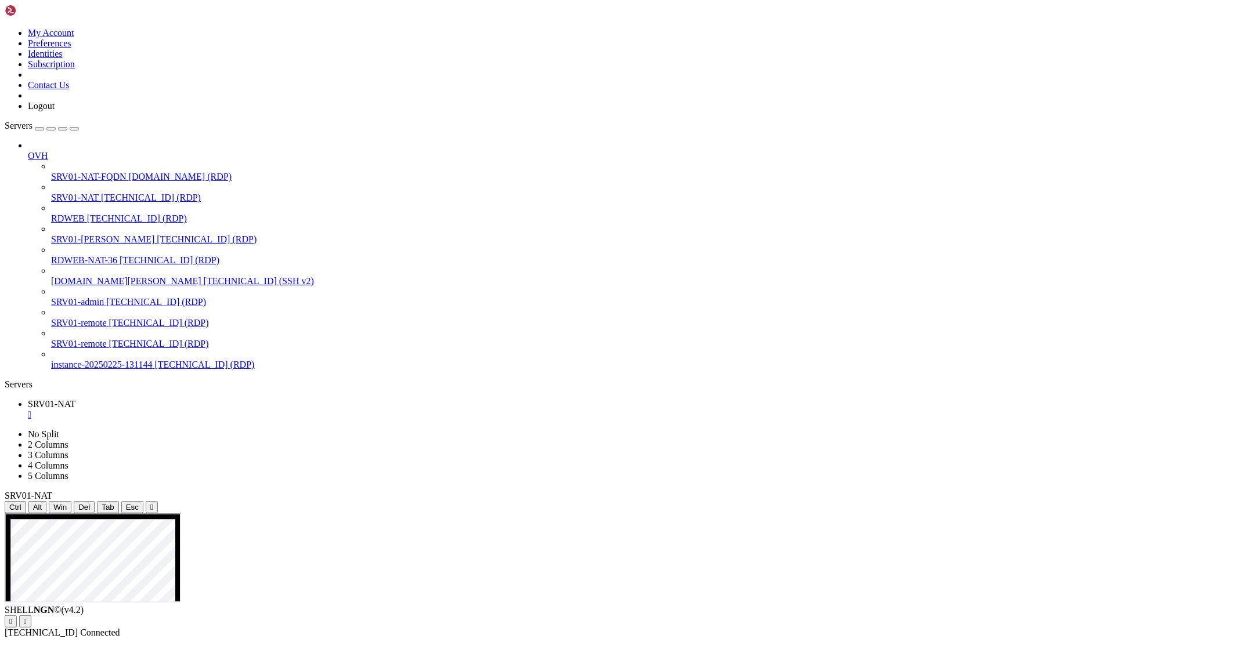
drag, startPoint x: 649, startPoint y: 666, endPoint x: 440, endPoint y: 662, distance: 209.5
drag, startPoint x: 173, startPoint y: 545, endPoint x: 315, endPoint y: 577, distance: 145.3
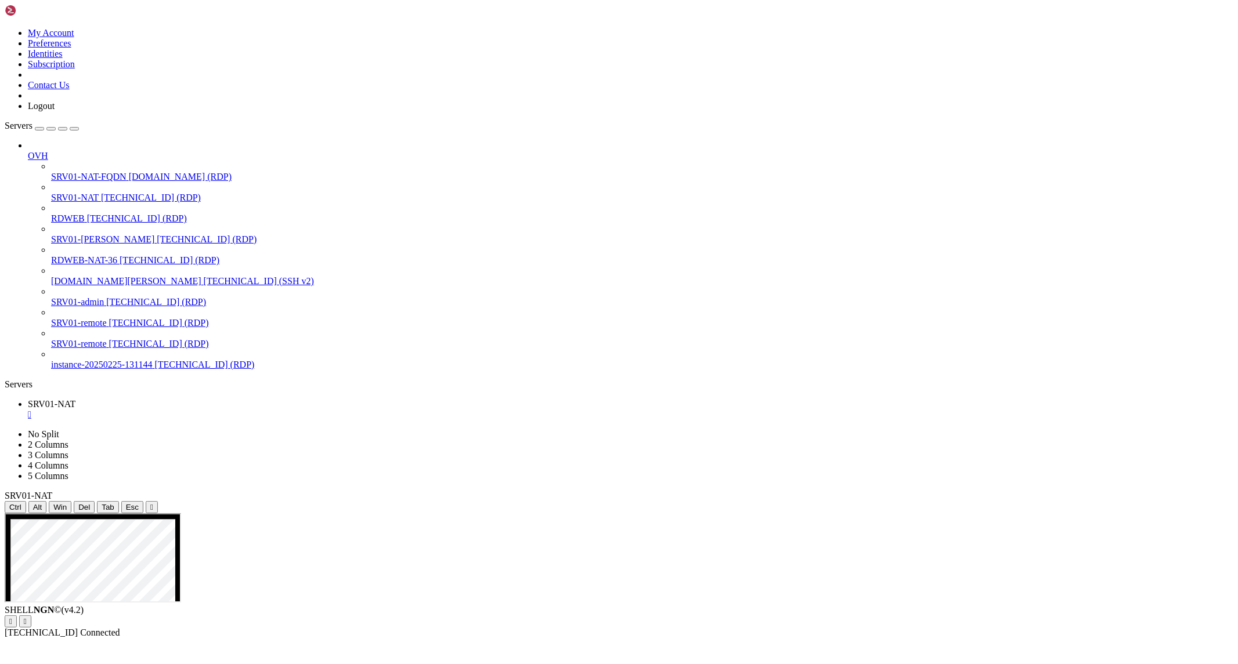
drag, startPoint x: 665, startPoint y: 648, endPoint x: 403, endPoint y: 747, distance: 279.9
